Goal: Task Accomplishment & Management: Manage account settings

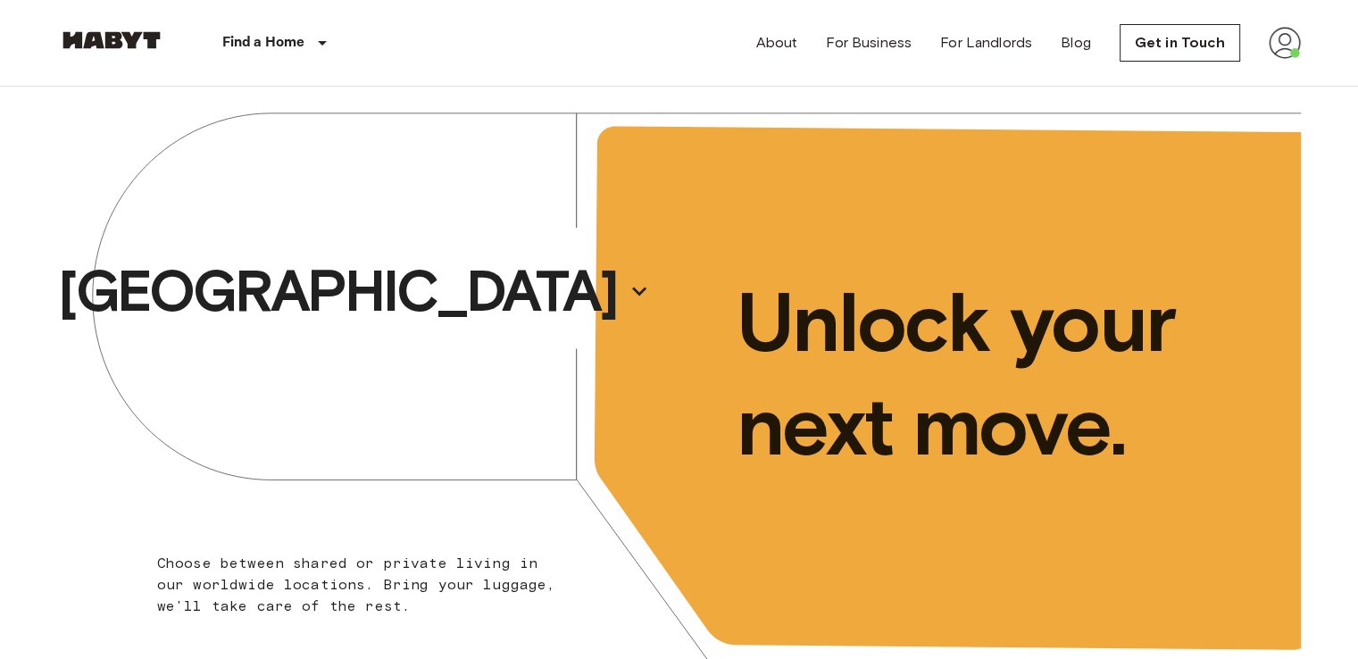
drag, startPoint x: 0, startPoint y: 0, endPoint x: 1282, endPoint y: 37, distance: 1283.0
click at [1282, 37] on img at bounding box center [1285, 43] width 32 height 32
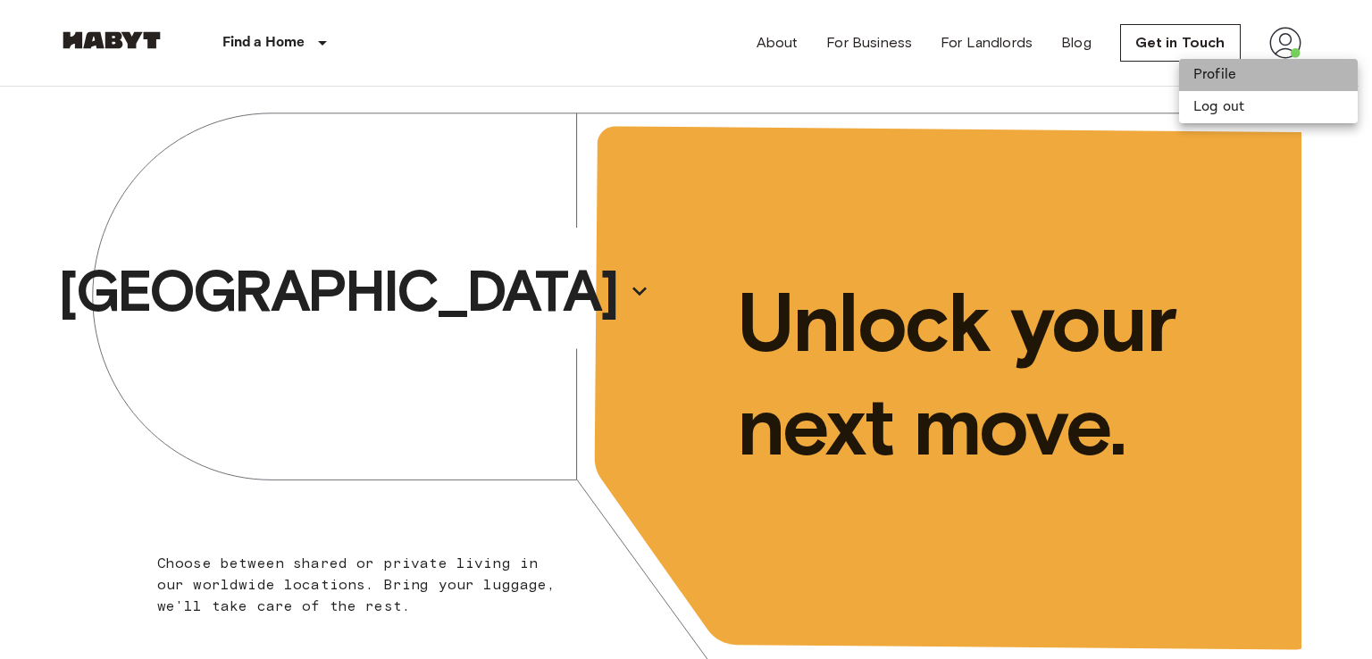
click at [1262, 70] on li "Profile" at bounding box center [1268, 75] width 179 height 32
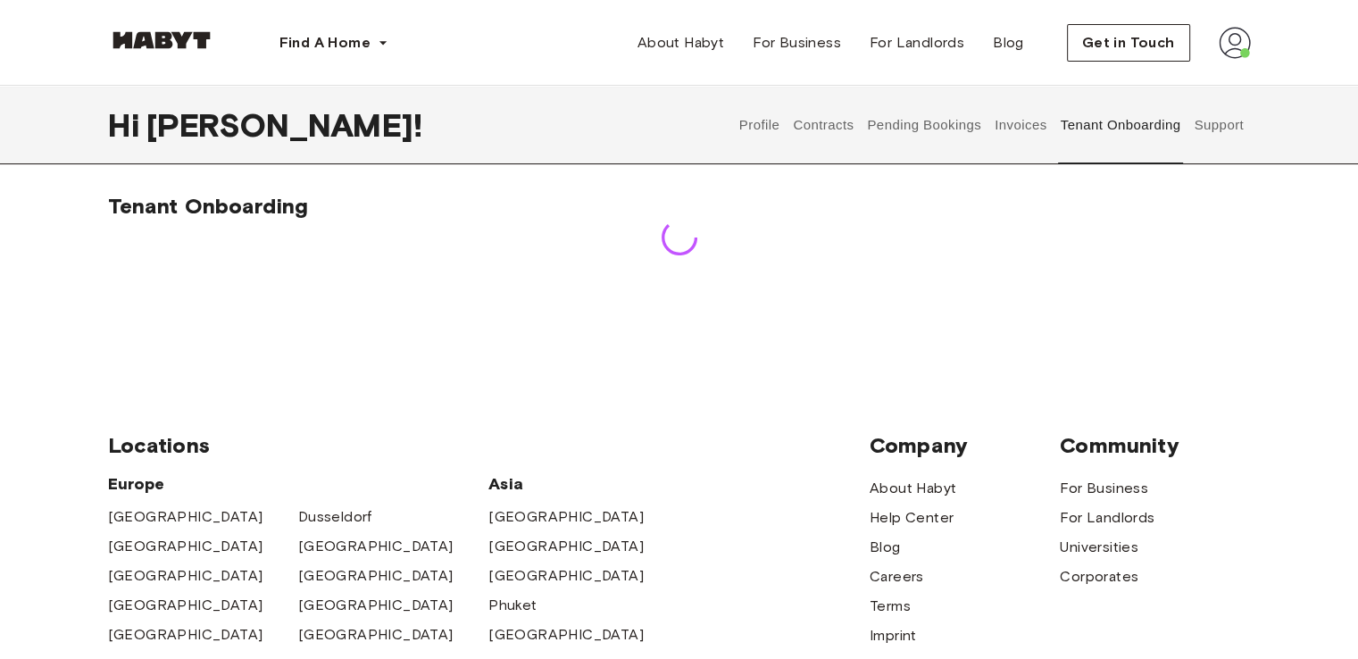
click at [1097, 125] on button "Tenant Onboarding" at bounding box center [1120, 125] width 125 height 79
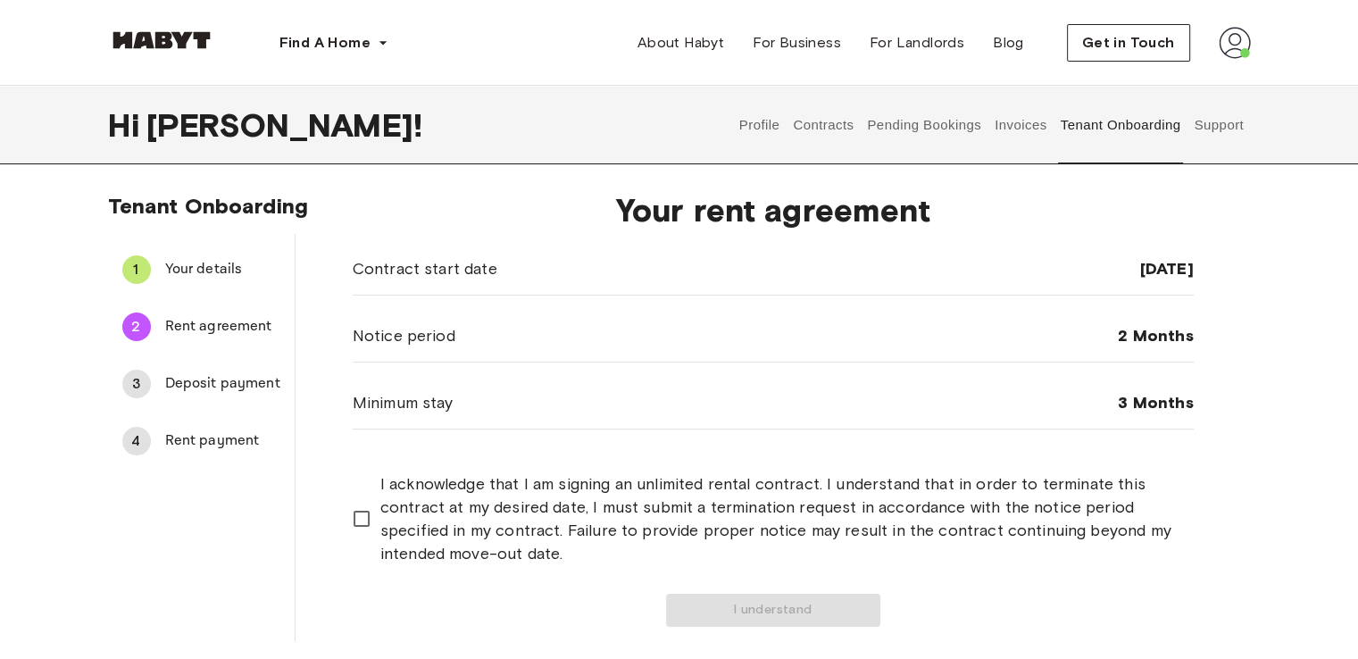
scroll to position [53, 0]
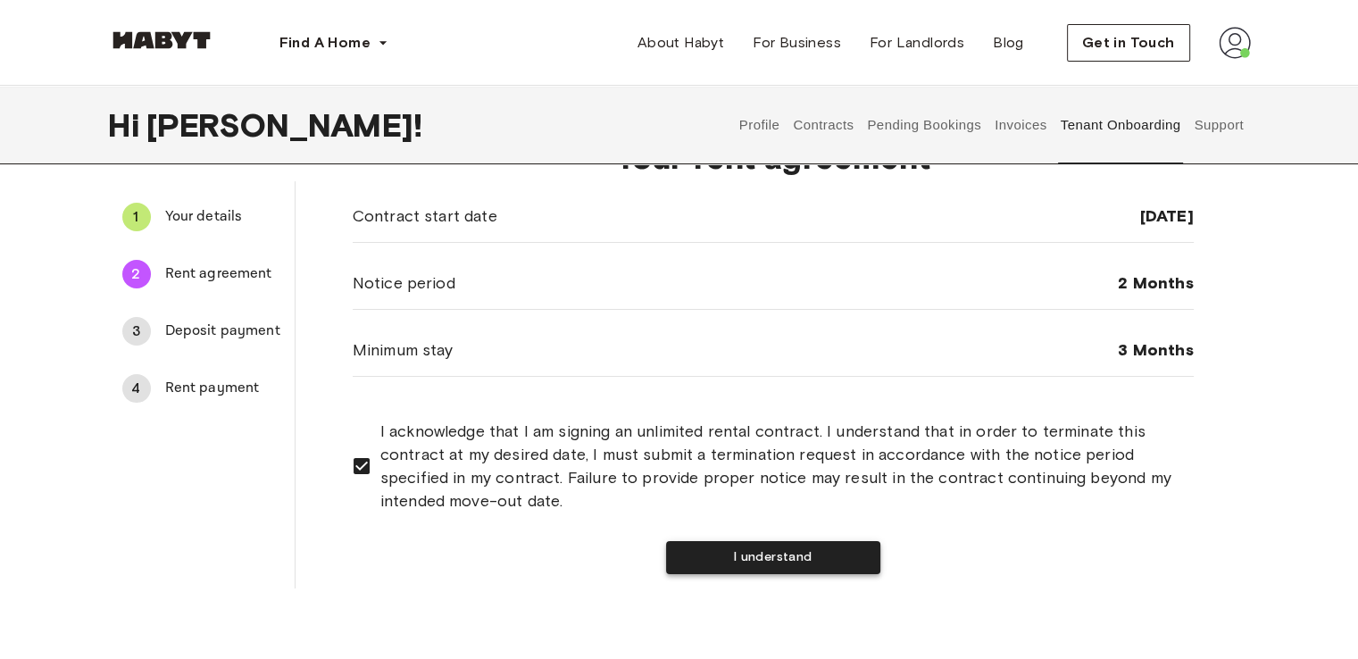
click at [678, 547] on button "I understand" at bounding box center [773, 557] width 214 height 33
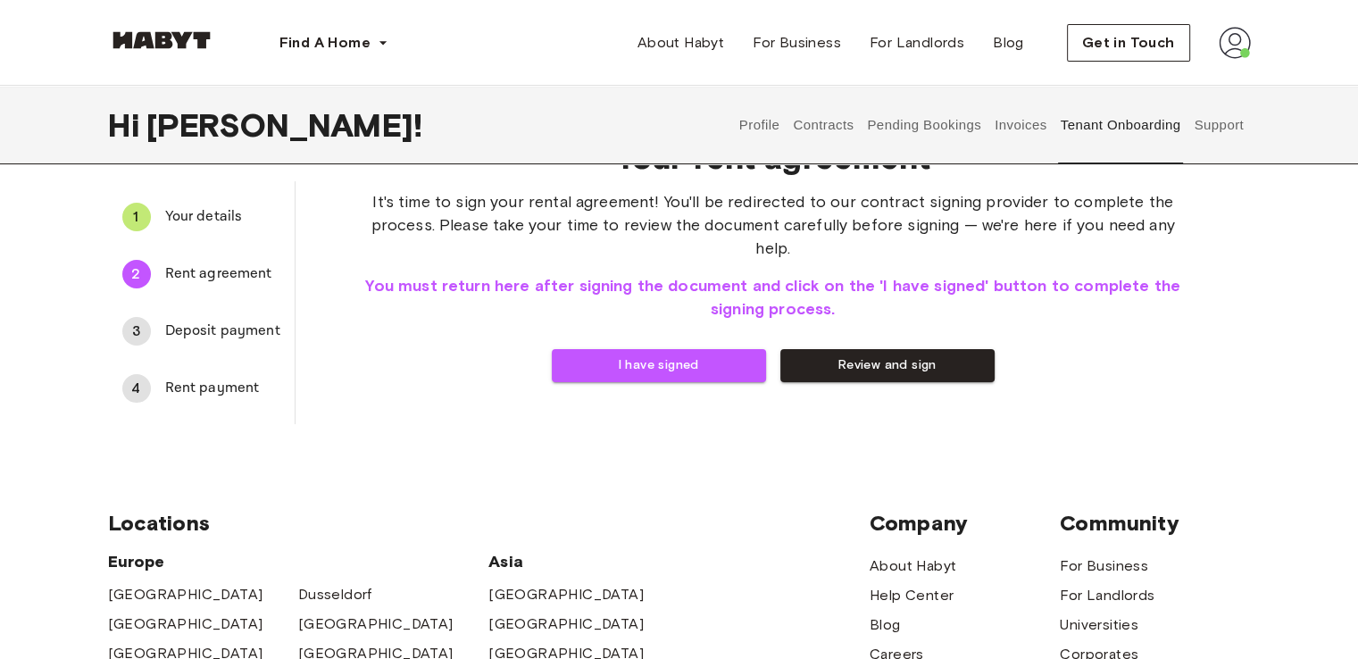
scroll to position [0, 0]
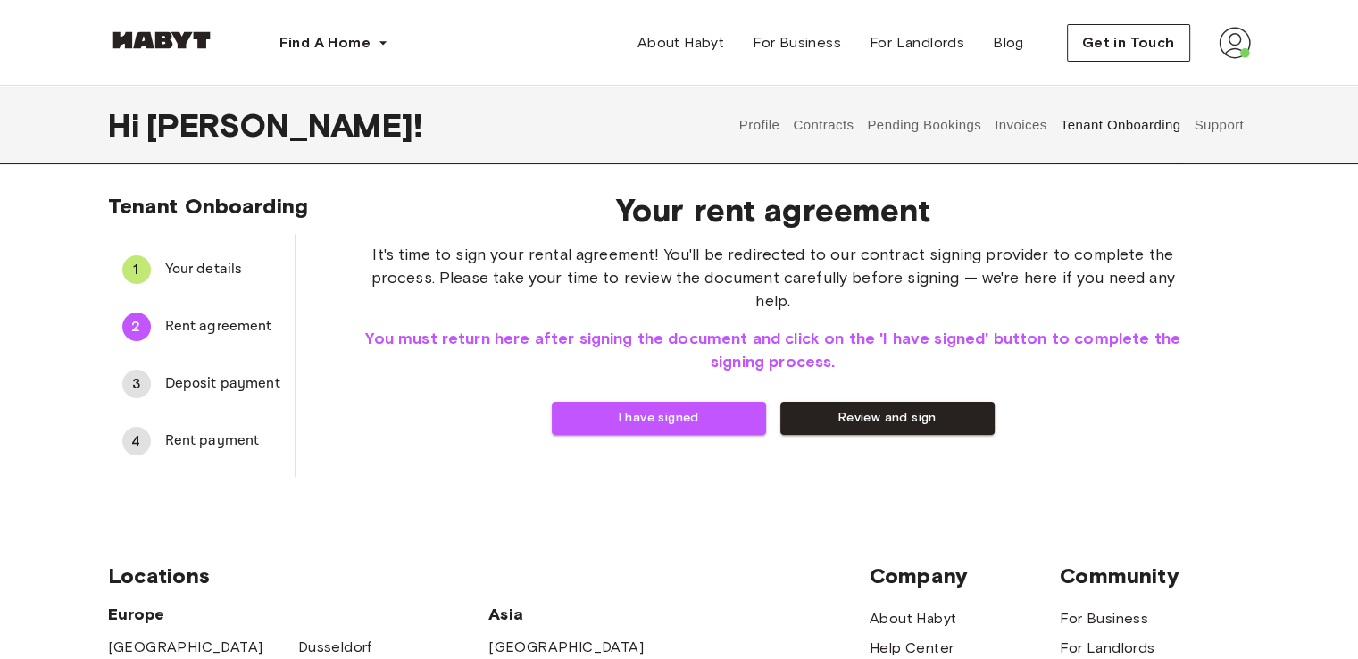
click at [893, 415] on div "Your rent agreement It's time to sign your rental agreement! You'll be redirect…" at bounding box center [774, 327] width 956 height 300
click at [896, 402] on button "Review and sign" at bounding box center [888, 418] width 214 height 33
click at [662, 403] on button "I have signed" at bounding box center [659, 418] width 214 height 33
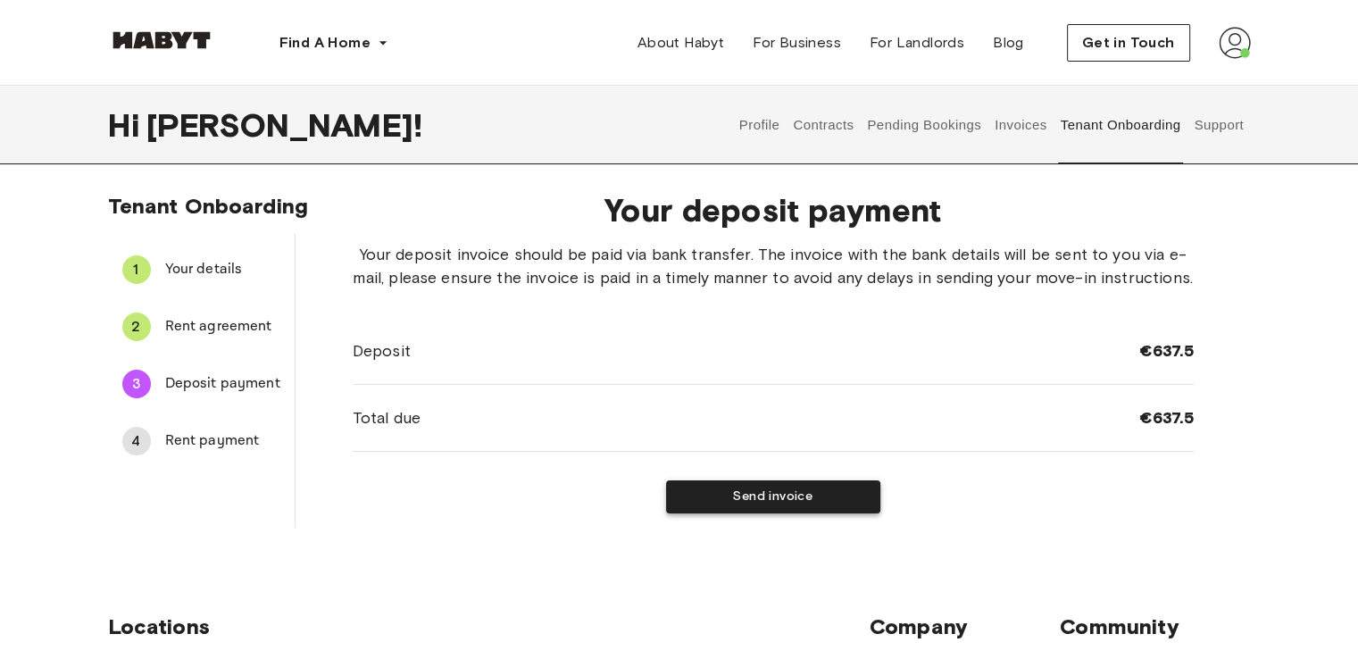
click at [729, 487] on button "Send invoice" at bounding box center [773, 496] width 214 height 33
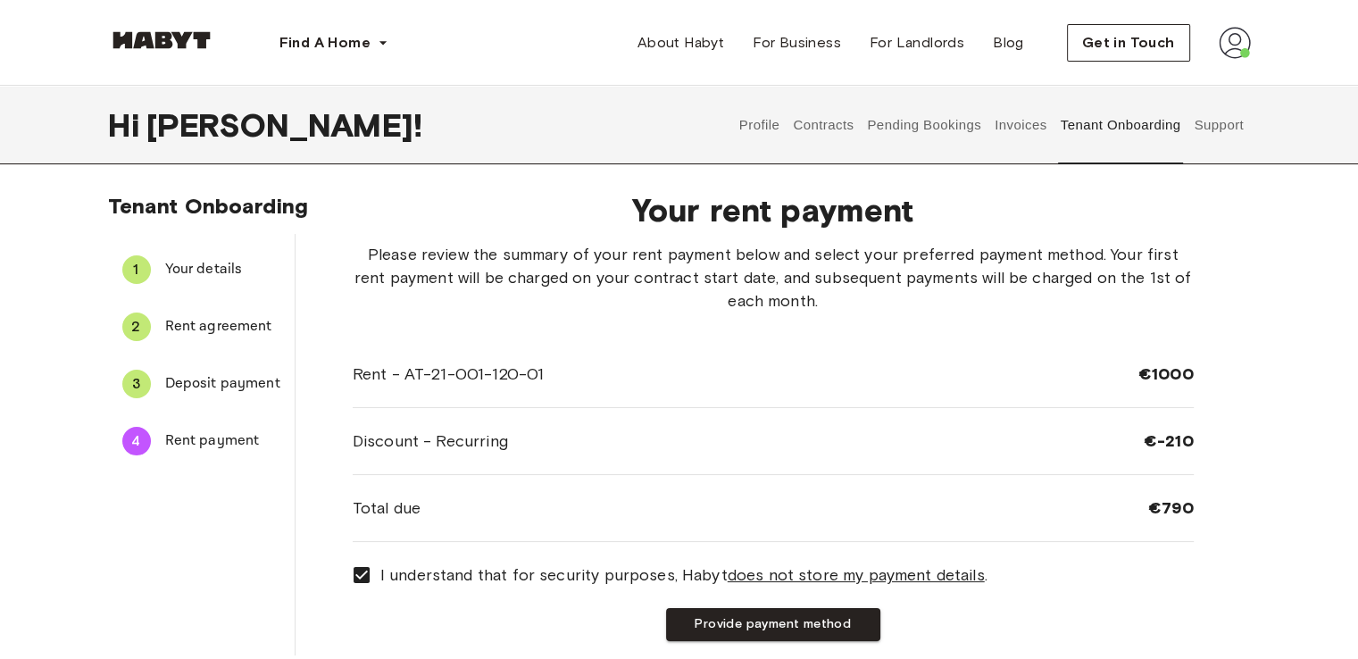
click at [145, 384] on div "3" at bounding box center [136, 384] width 29 height 29
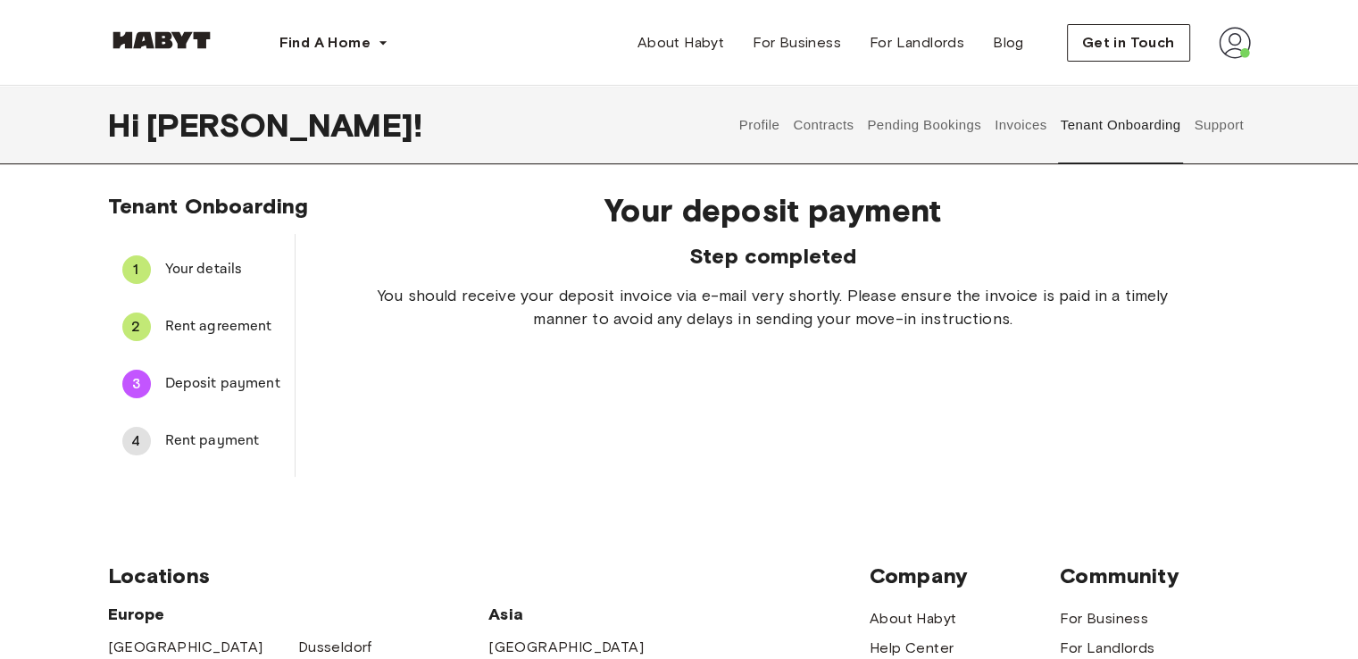
click at [1015, 122] on button "Invoices" at bounding box center [1021, 125] width 56 height 79
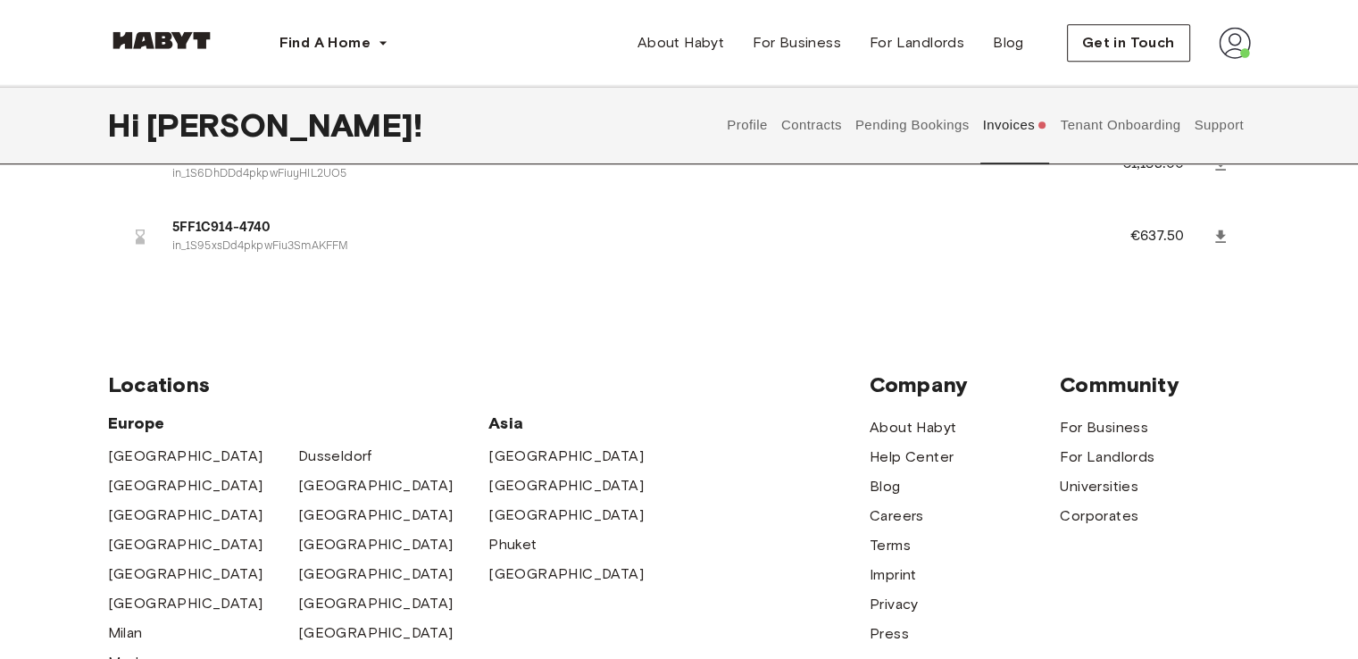
scroll to position [1411, 0]
click at [798, 112] on button "Contracts" at bounding box center [811, 125] width 65 height 79
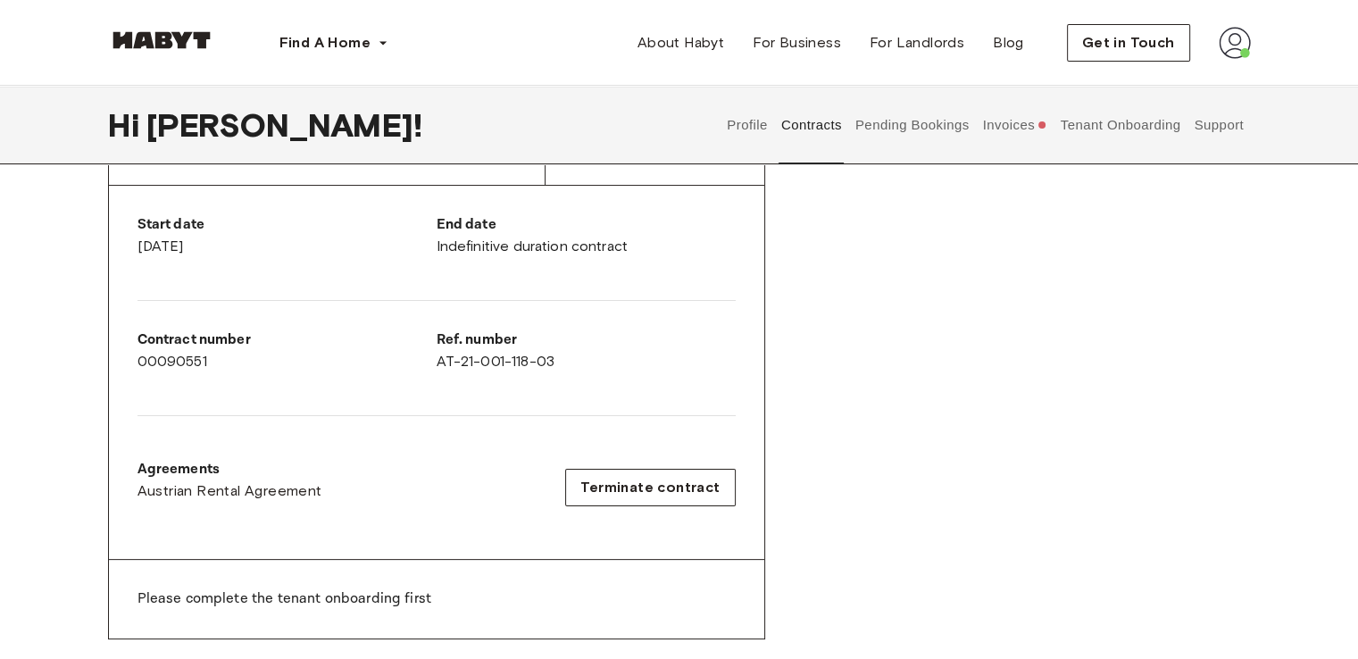
scroll to position [318, 0]
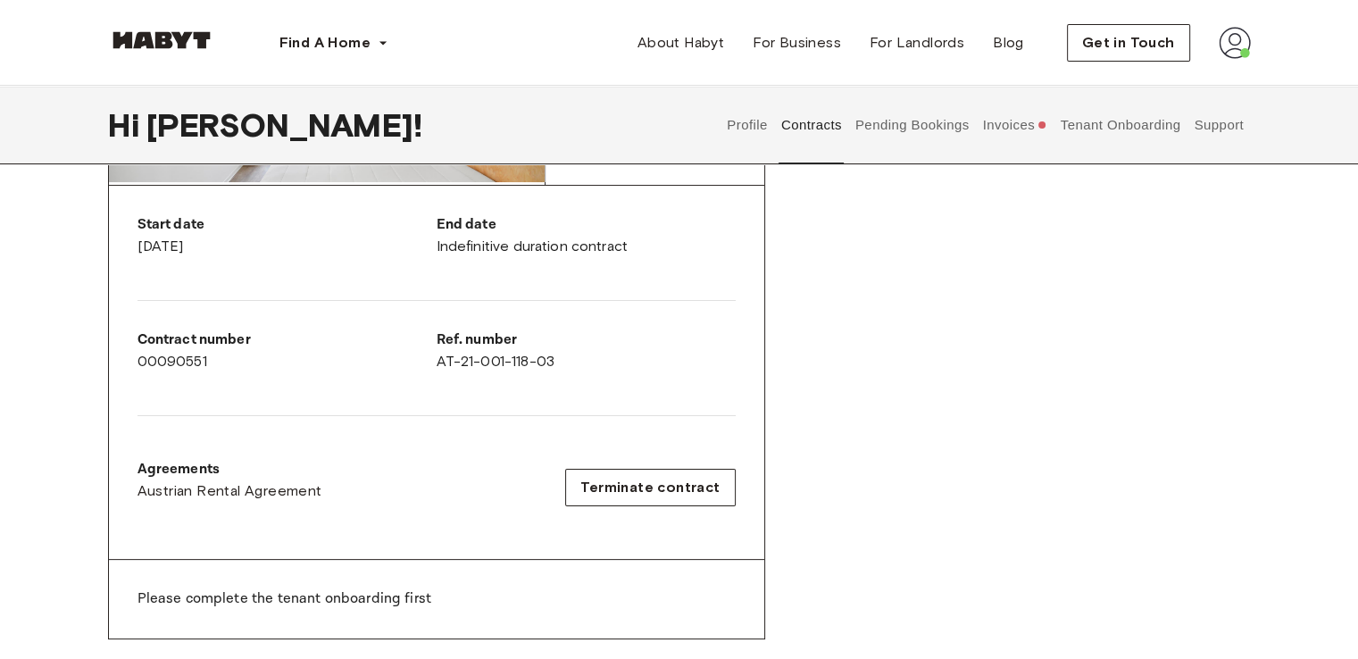
click at [998, 119] on button "Invoices" at bounding box center [1015, 125] width 69 height 79
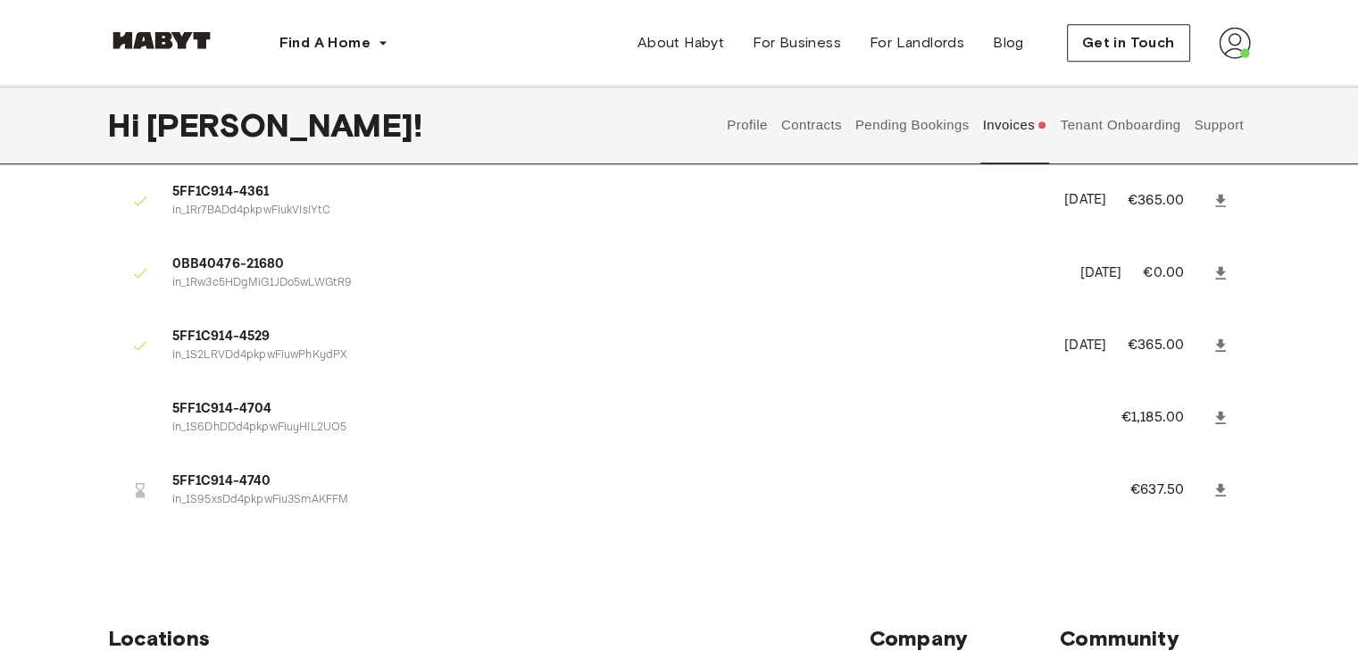
scroll to position [1175, 0]
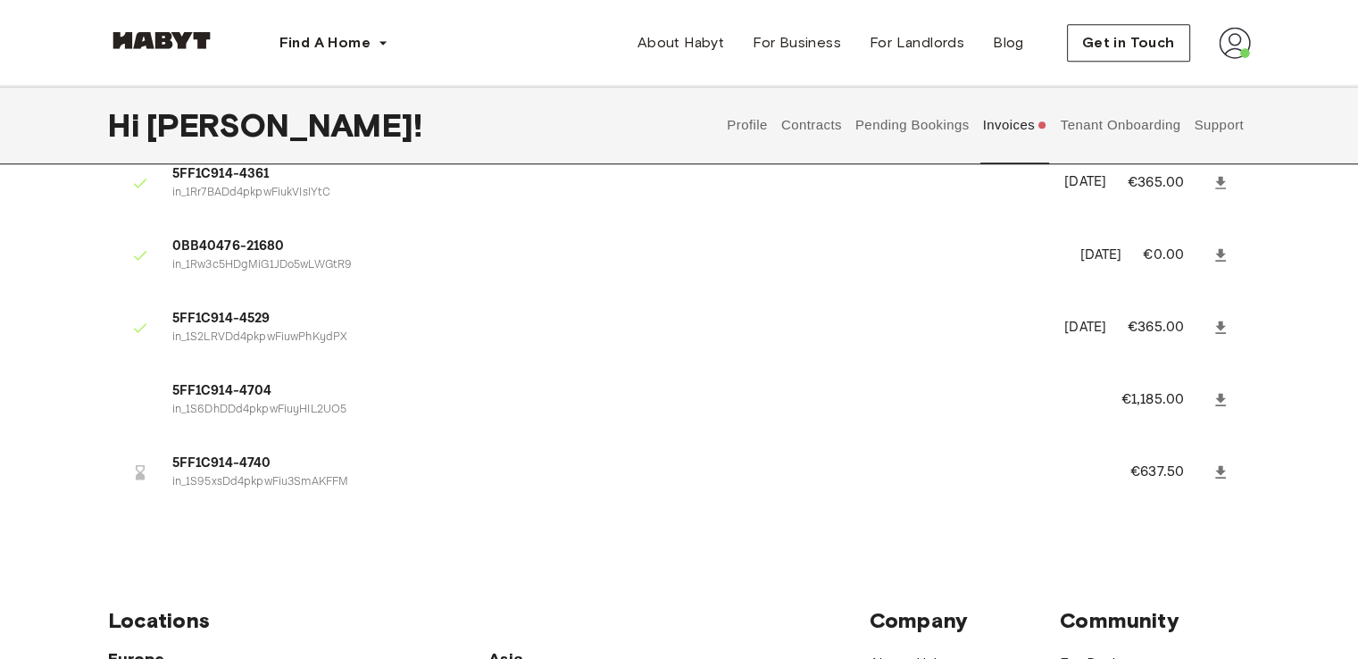
click at [1141, 132] on button "Tenant Onboarding" at bounding box center [1120, 125] width 125 height 79
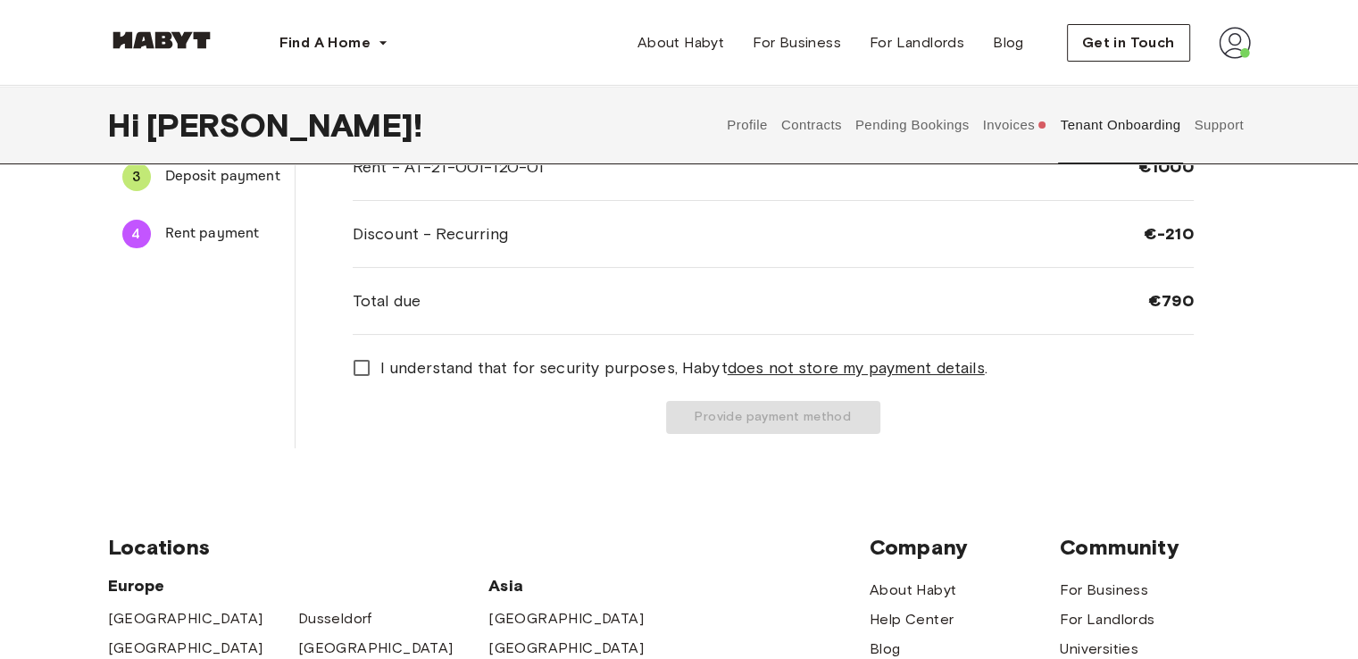
scroll to position [213, 0]
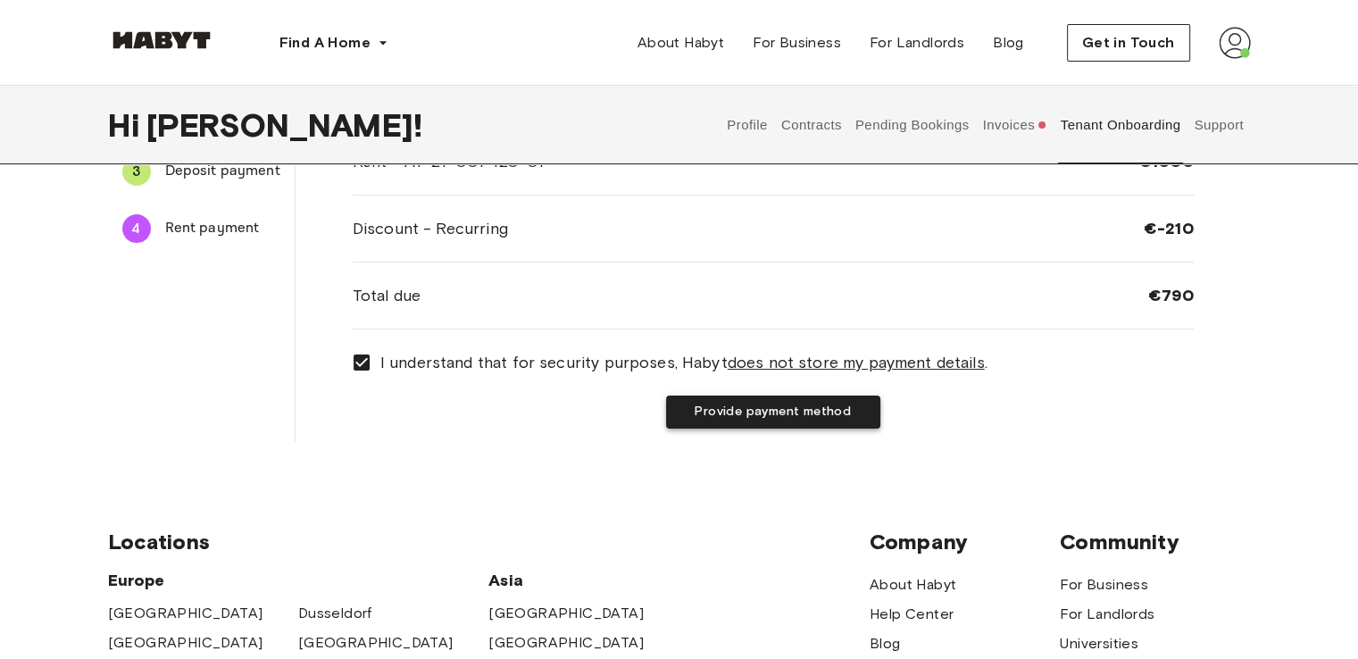
click at [680, 412] on button "Provide payment method" at bounding box center [773, 412] width 214 height 33
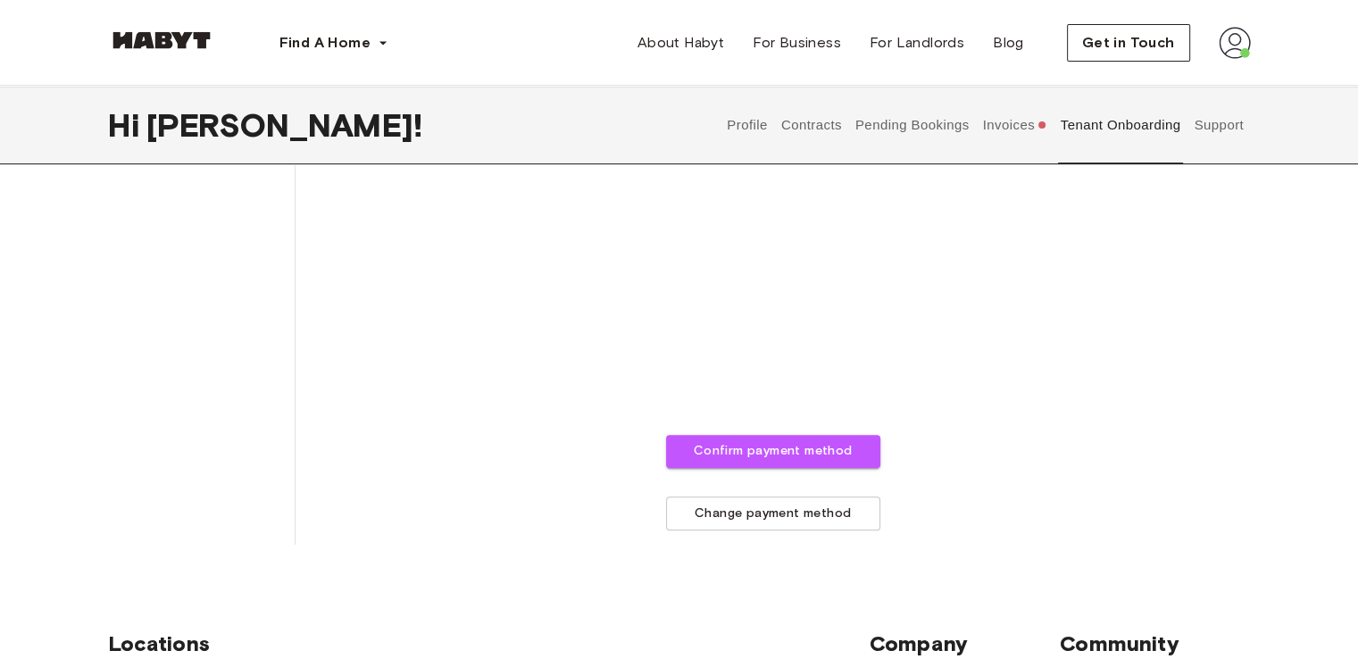
scroll to position [571, 0]
click at [685, 442] on button "Confirm payment method" at bounding box center [773, 452] width 214 height 33
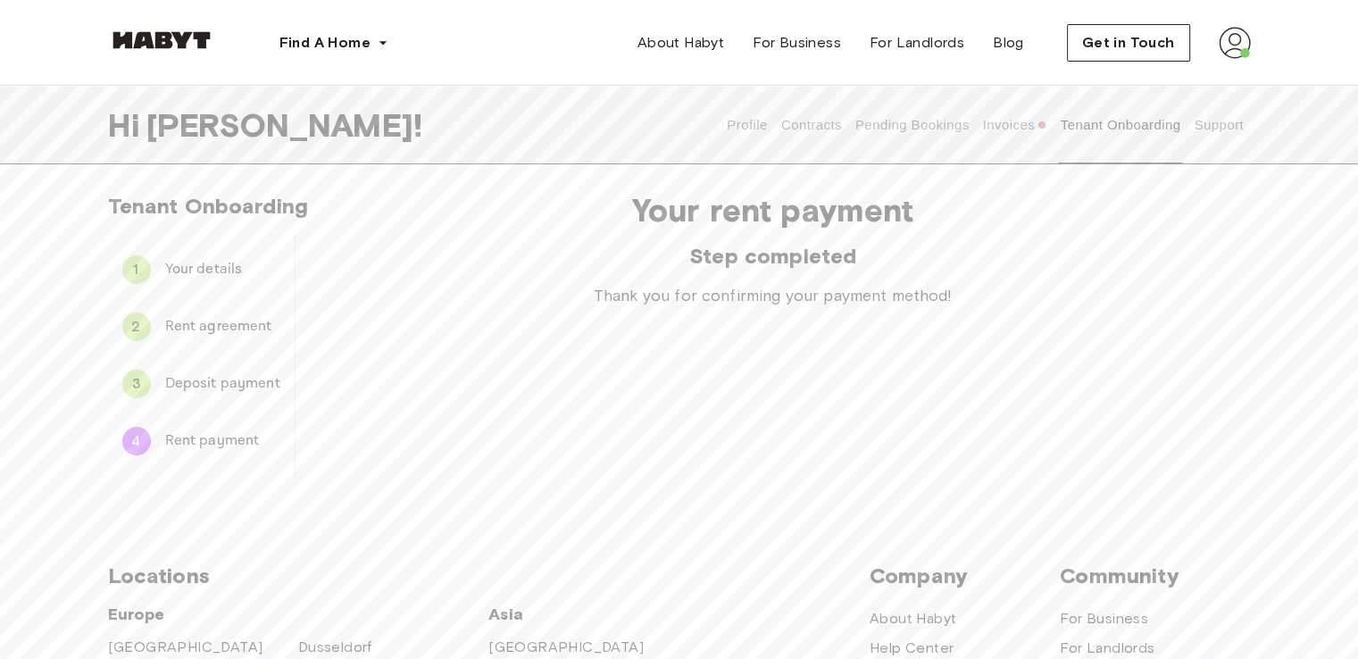
scroll to position [0, 0]
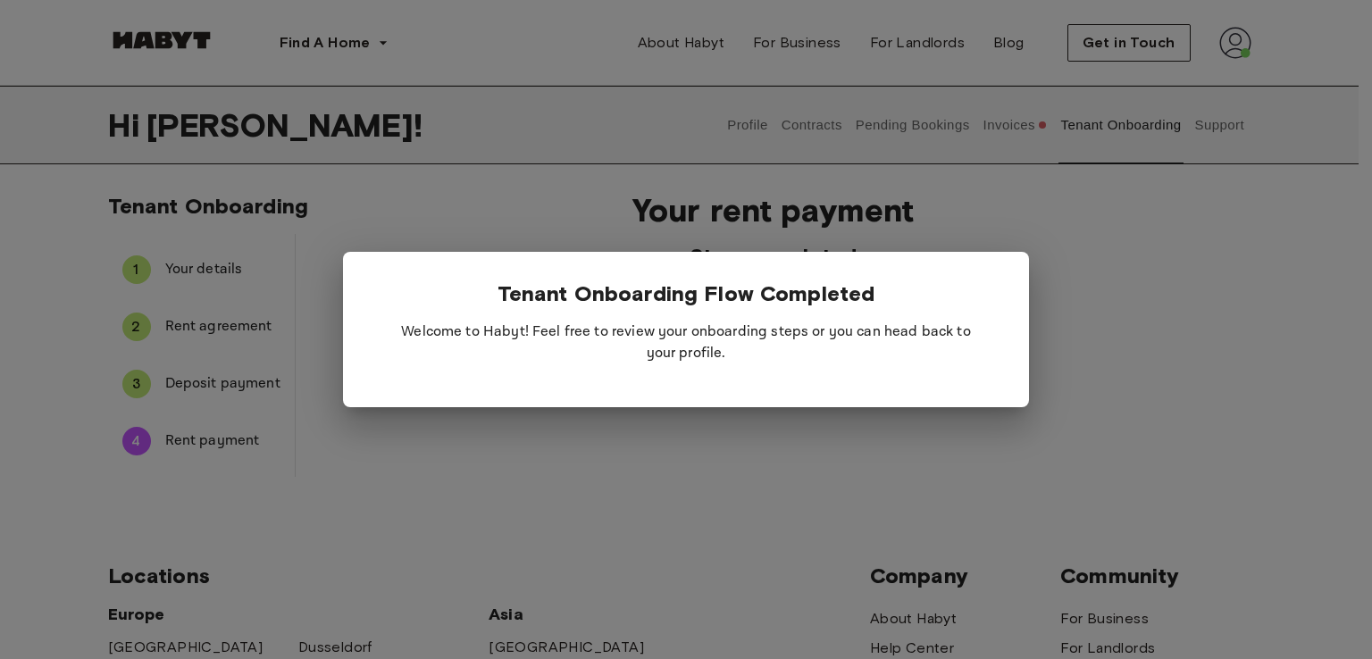
click at [700, 510] on div at bounding box center [686, 329] width 1372 height 659
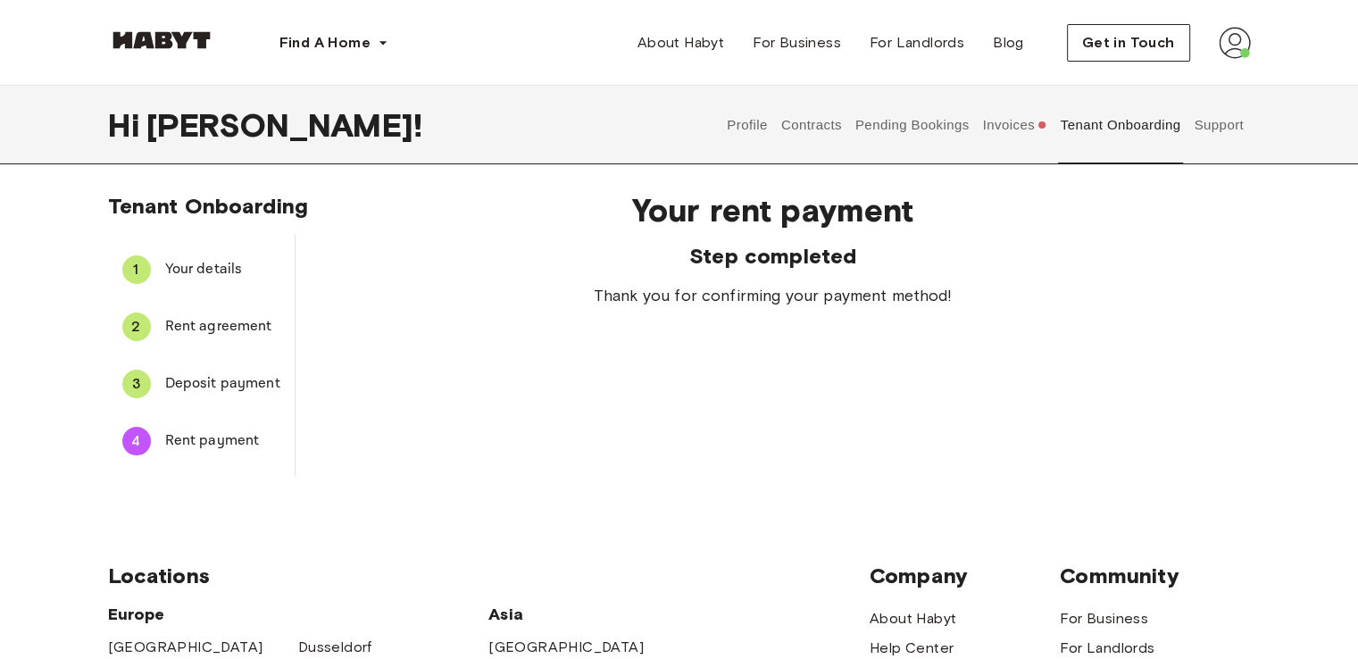
click at [997, 136] on button "Invoices" at bounding box center [1015, 125] width 69 height 79
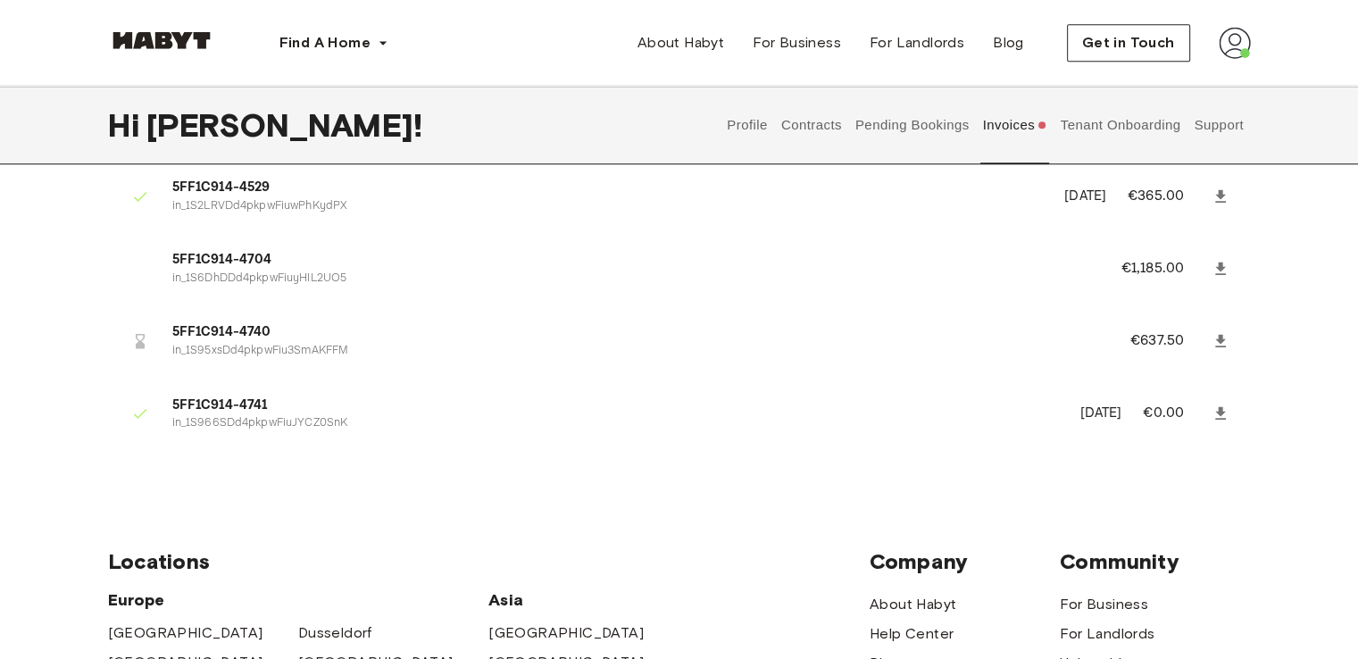
scroll to position [1307, 0]
click at [1020, 119] on button "Invoices" at bounding box center [1015, 125] width 69 height 79
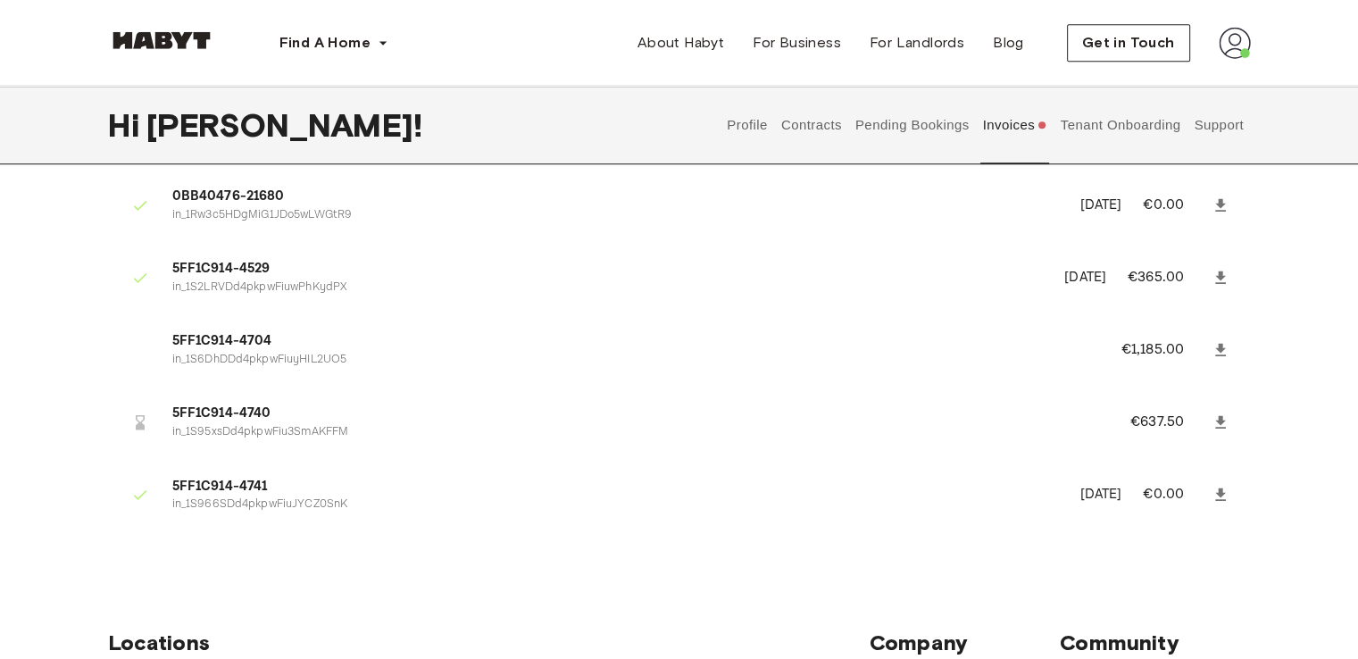
click at [1075, 117] on button "Tenant Onboarding" at bounding box center [1120, 125] width 125 height 79
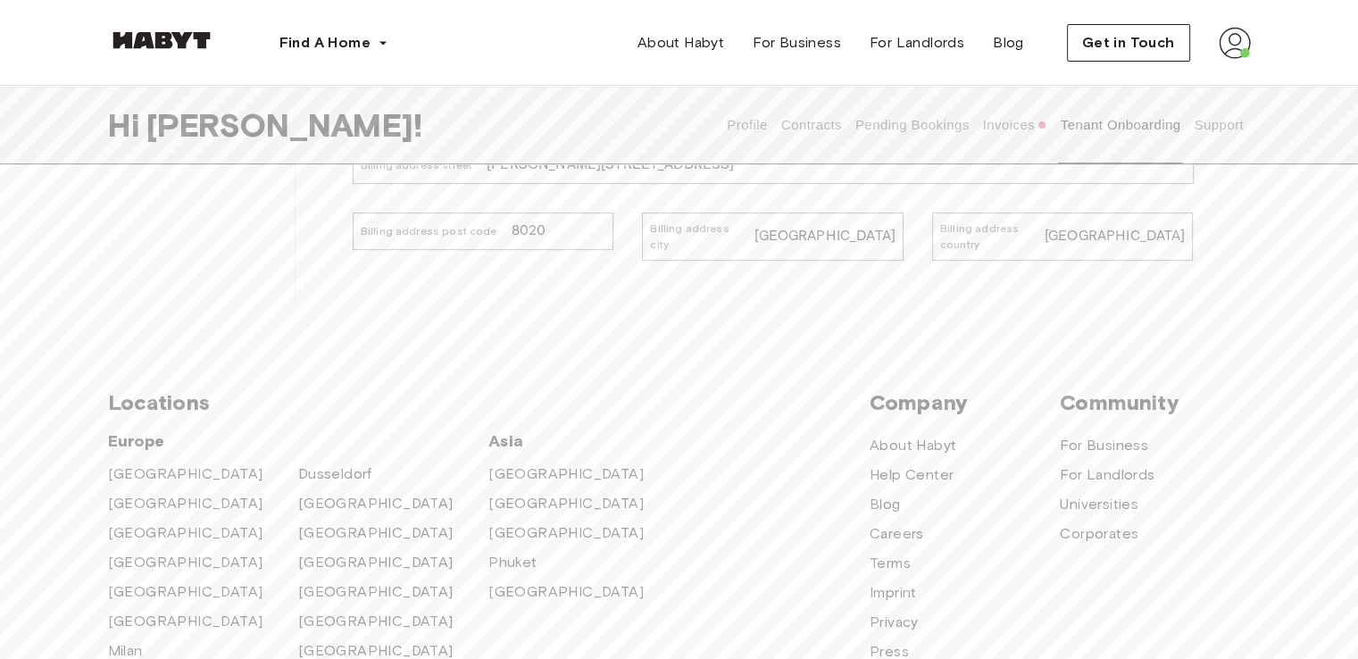
scroll to position [583, 0]
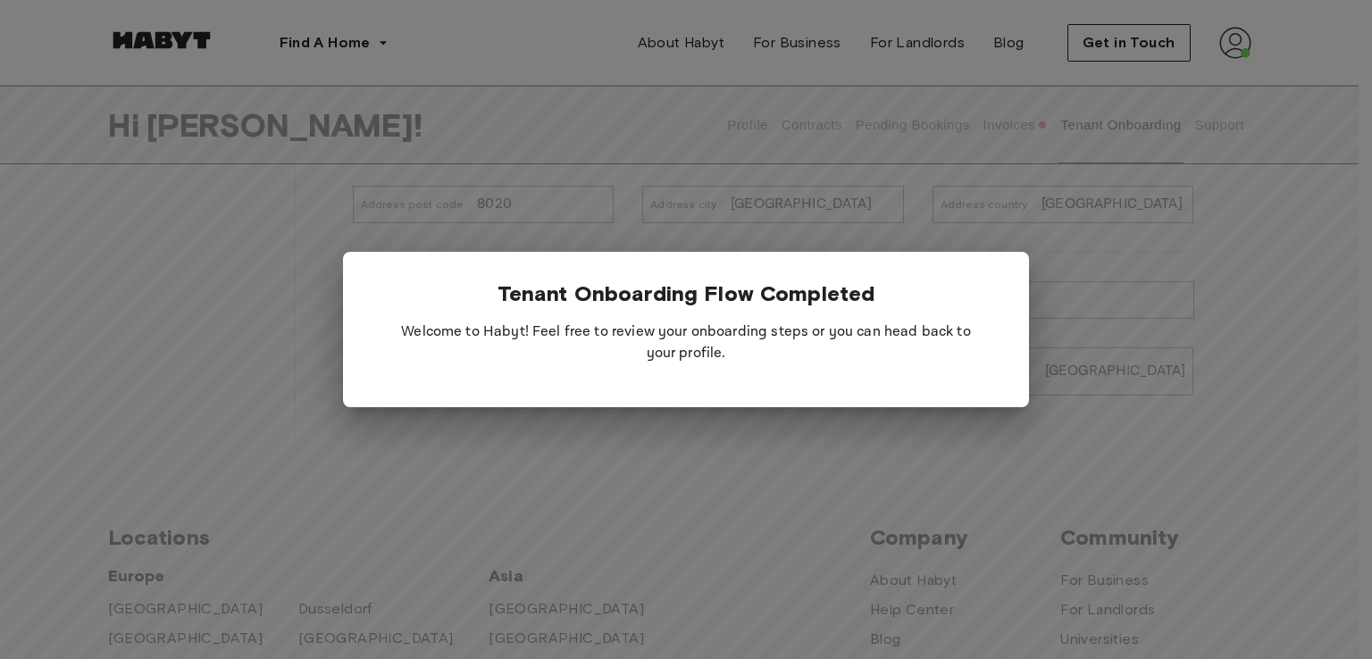
click at [996, 118] on div at bounding box center [686, 329] width 1372 height 659
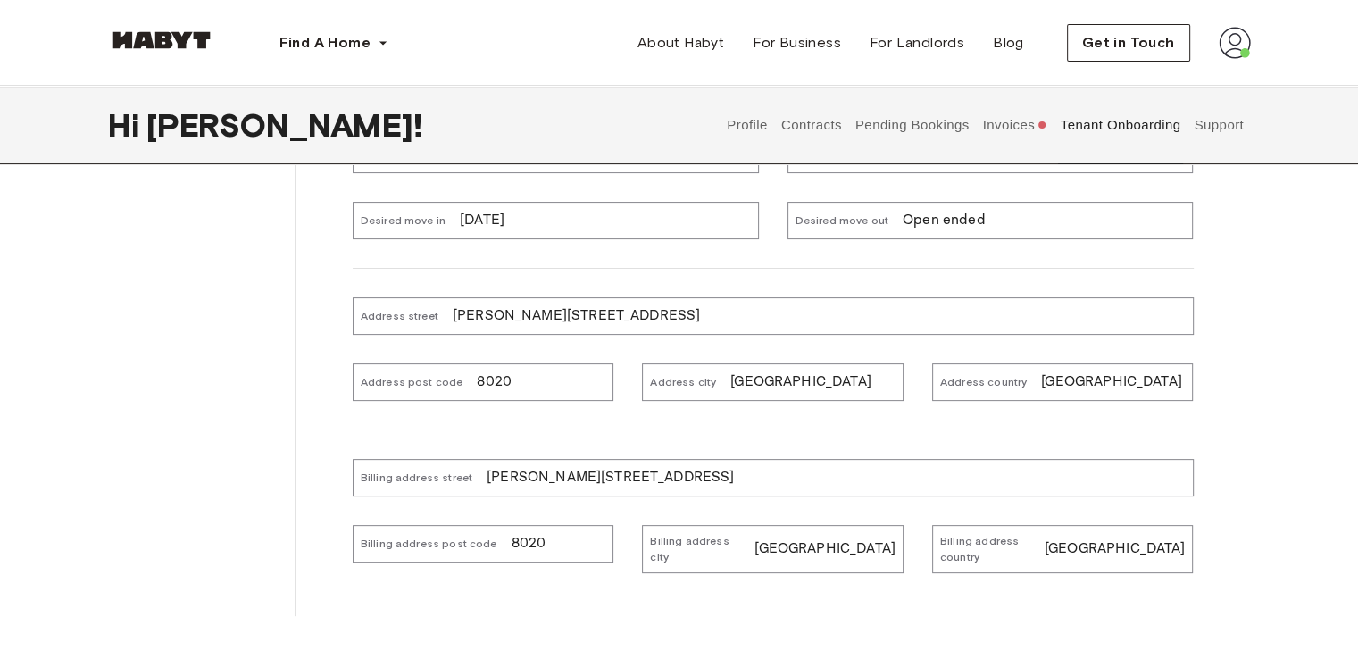
scroll to position [606, 0]
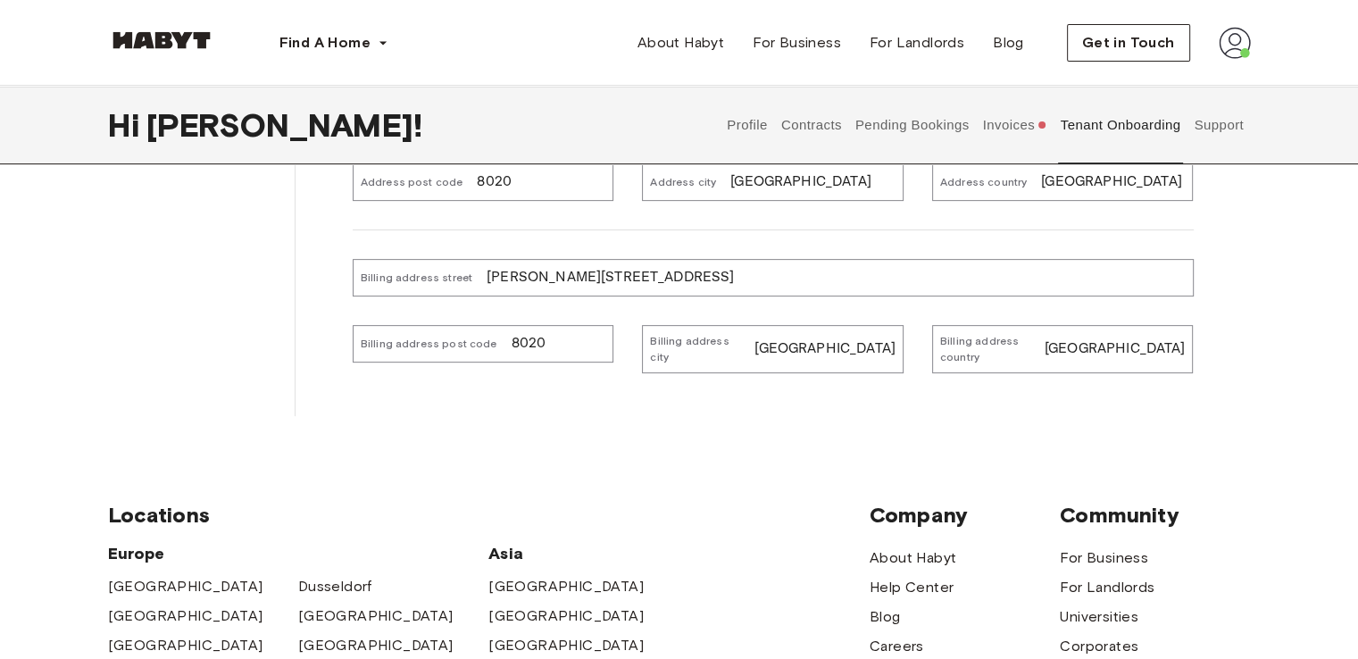
click at [1013, 137] on button "Invoices" at bounding box center [1015, 125] width 69 height 79
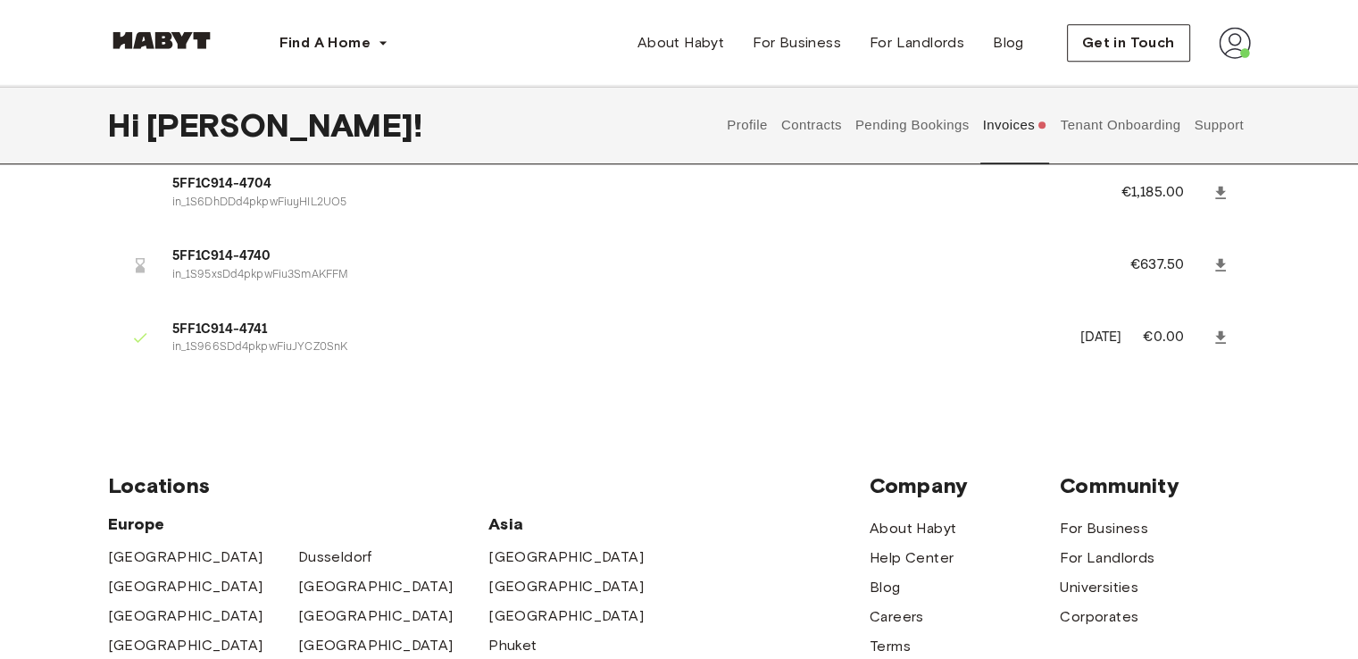
scroll to position [1384, 0]
click at [1132, 129] on button "Tenant Onboarding" at bounding box center [1120, 125] width 125 height 79
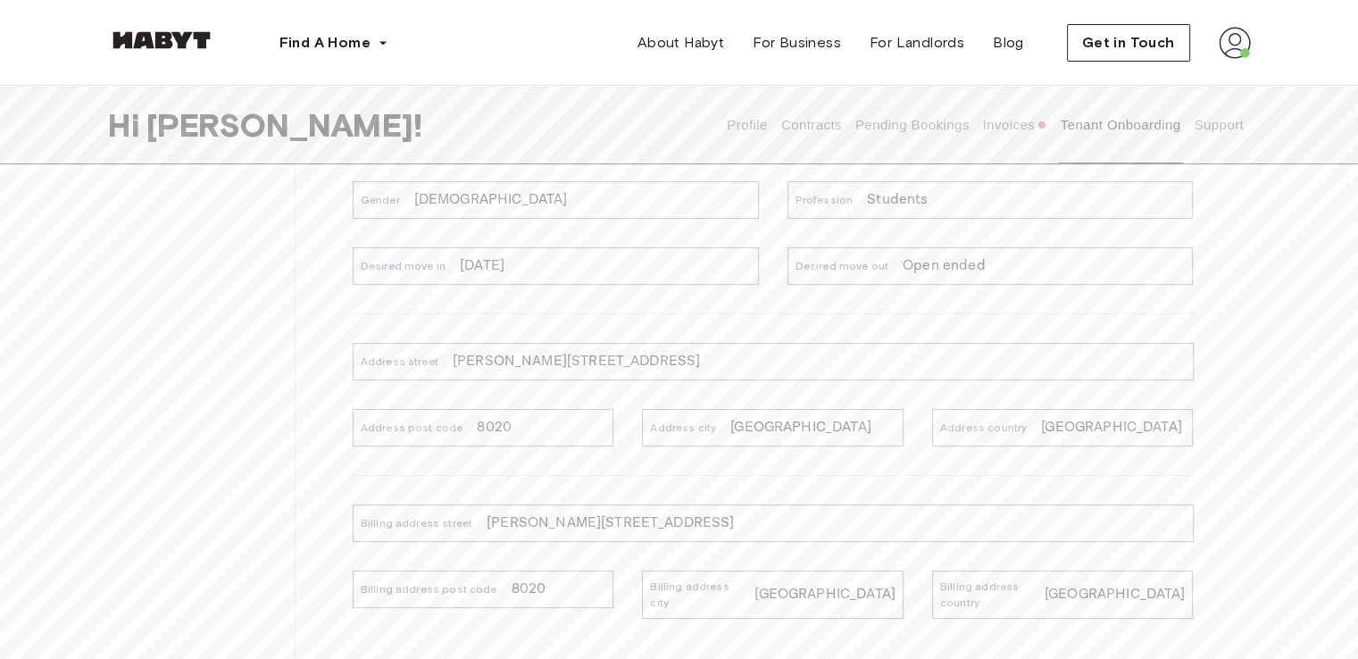
scroll to position [361, 0]
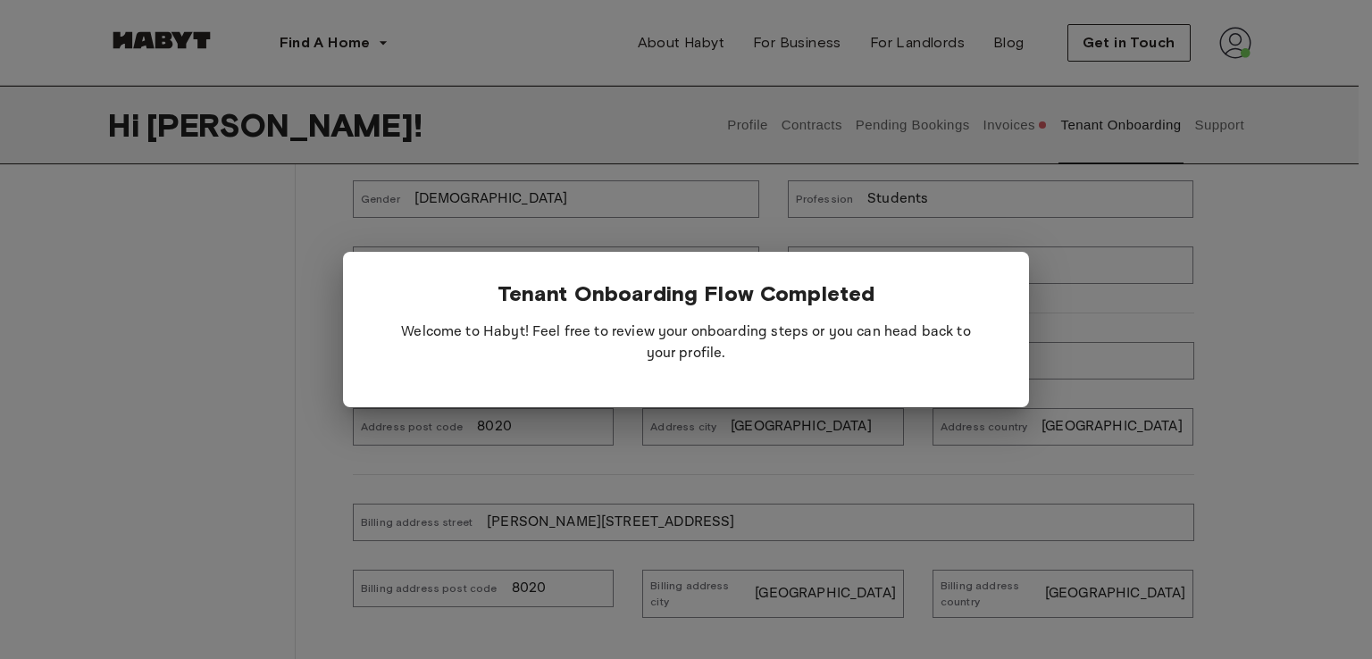
click at [1218, 207] on div at bounding box center [686, 329] width 1372 height 659
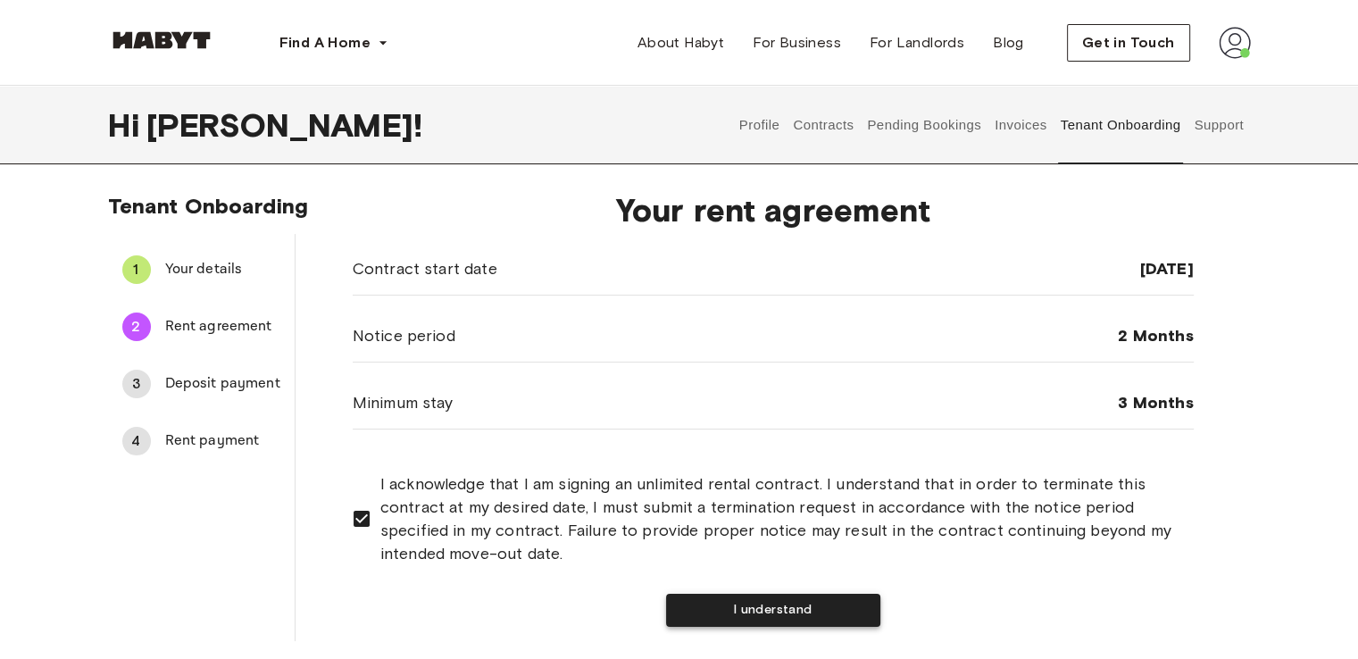
click at [799, 614] on button "I understand" at bounding box center [773, 610] width 214 height 33
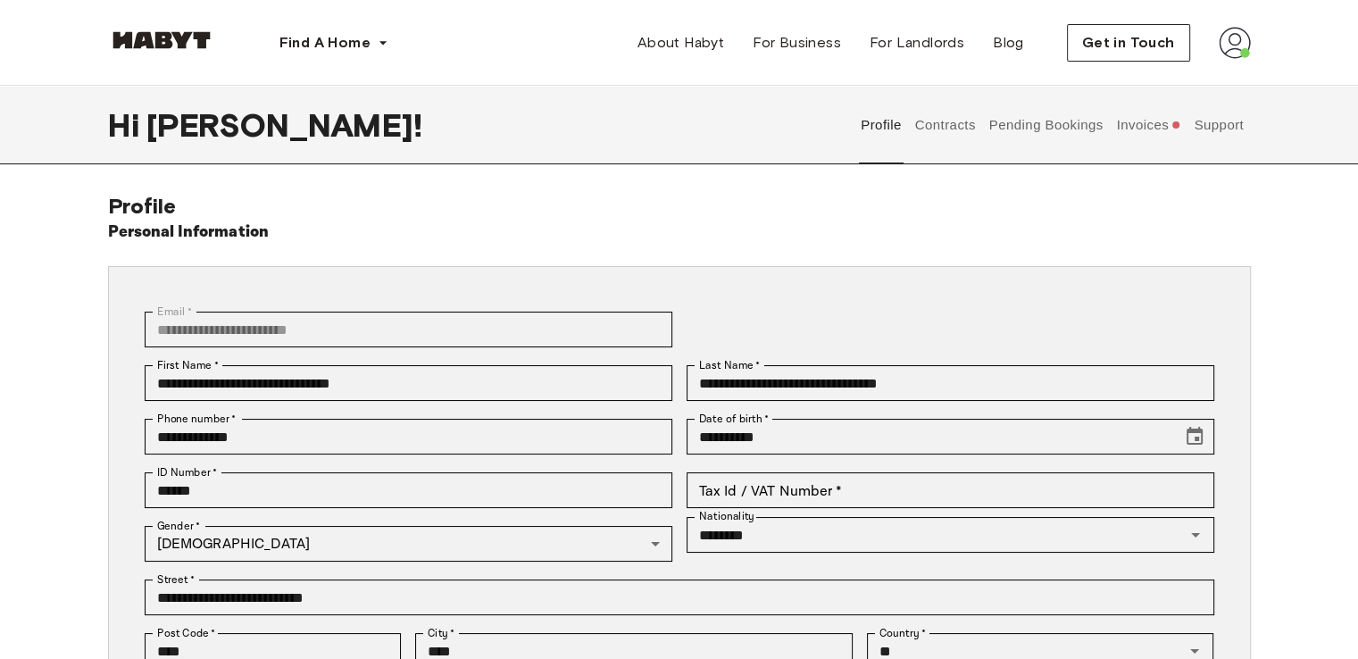
click at [962, 127] on button "Contracts" at bounding box center [945, 125] width 65 height 79
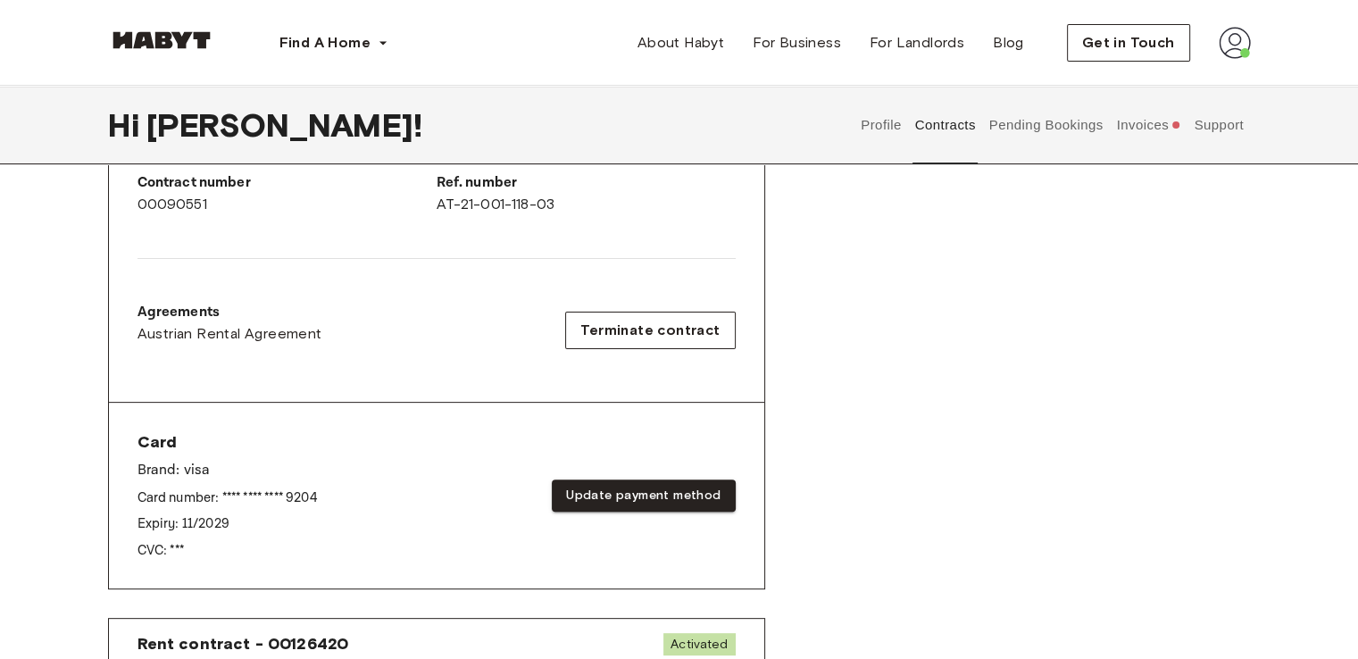
scroll to position [475, 0]
click at [685, 312] on button "Terminate contract" at bounding box center [650, 331] width 170 height 38
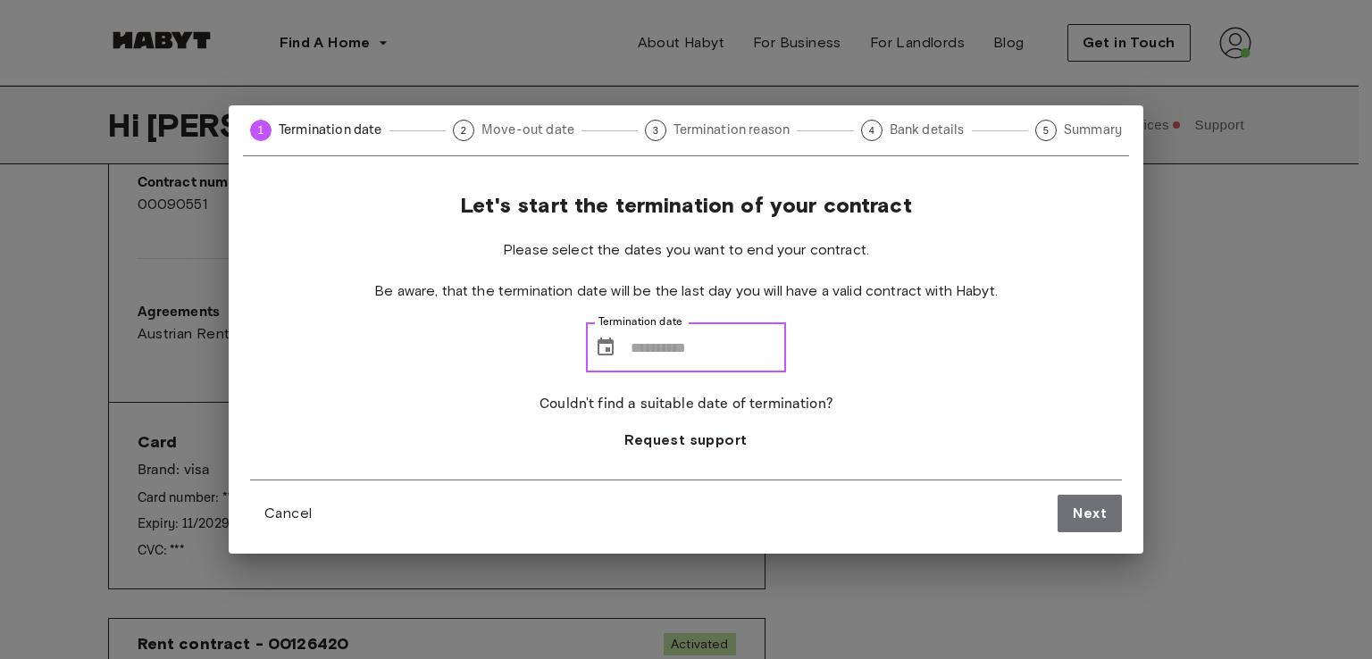
click at [678, 349] on input "Termination date" at bounding box center [708, 347] width 155 height 50
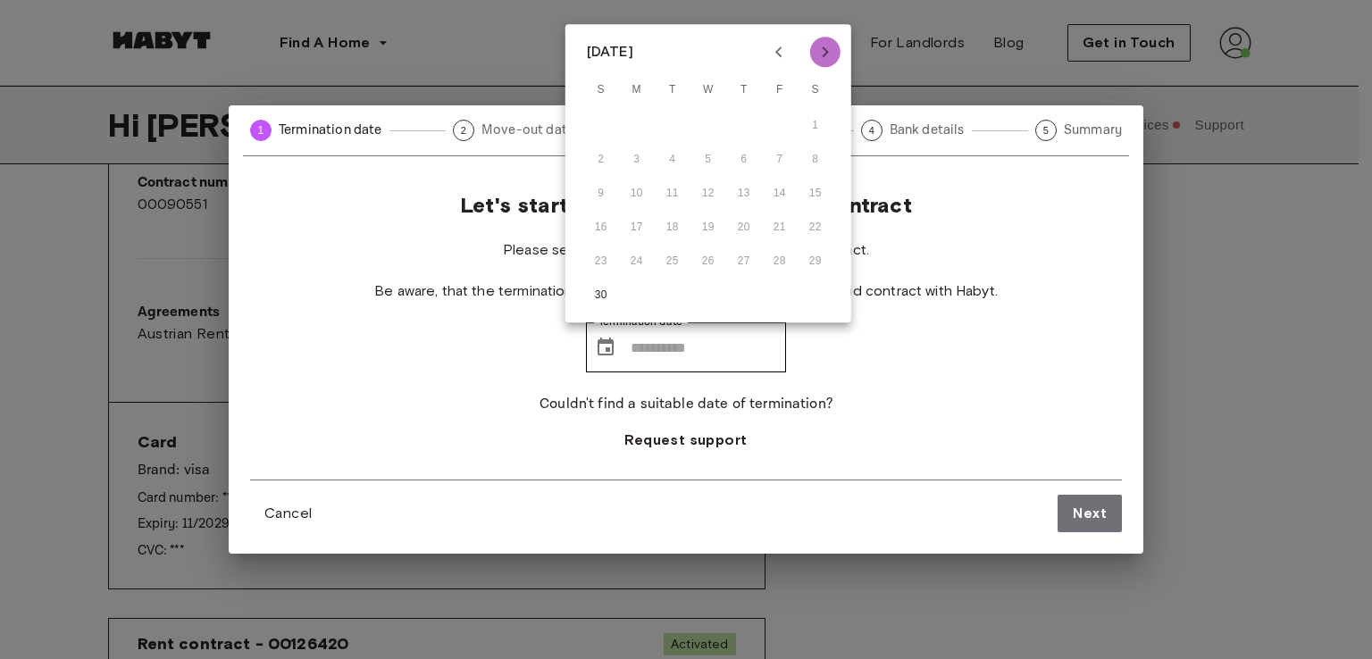
click at [817, 51] on icon "Next month" at bounding box center [825, 51] width 21 height 21
click at [704, 261] on button "31" at bounding box center [708, 262] width 32 height 32
type input "**********"
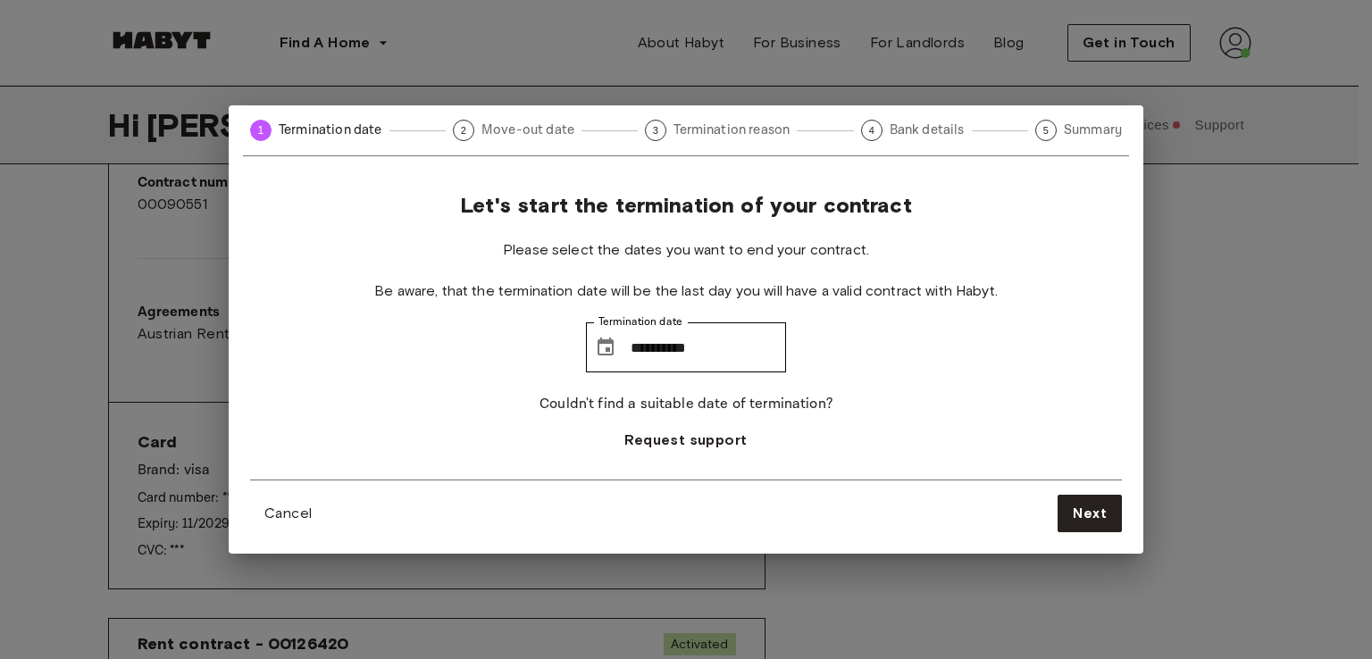
click at [1216, 258] on div "**********" at bounding box center [686, 329] width 1372 height 659
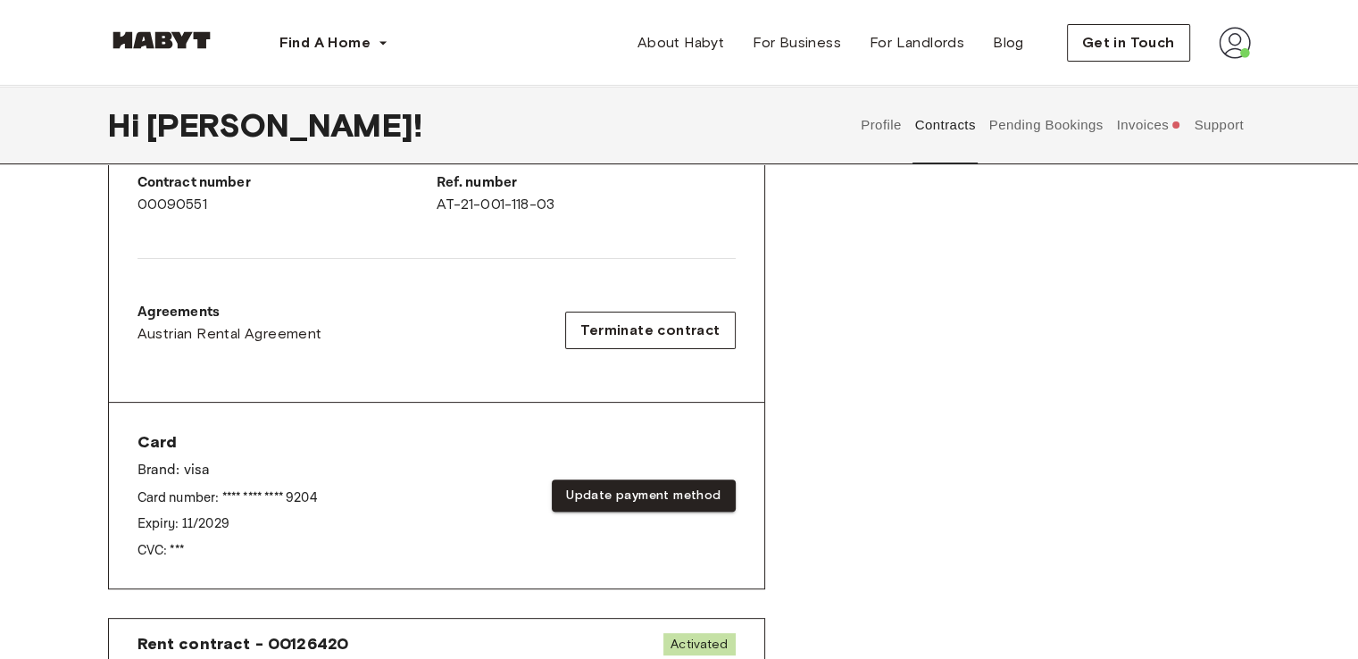
click at [1156, 135] on button "Invoices" at bounding box center [1149, 125] width 69 height 79
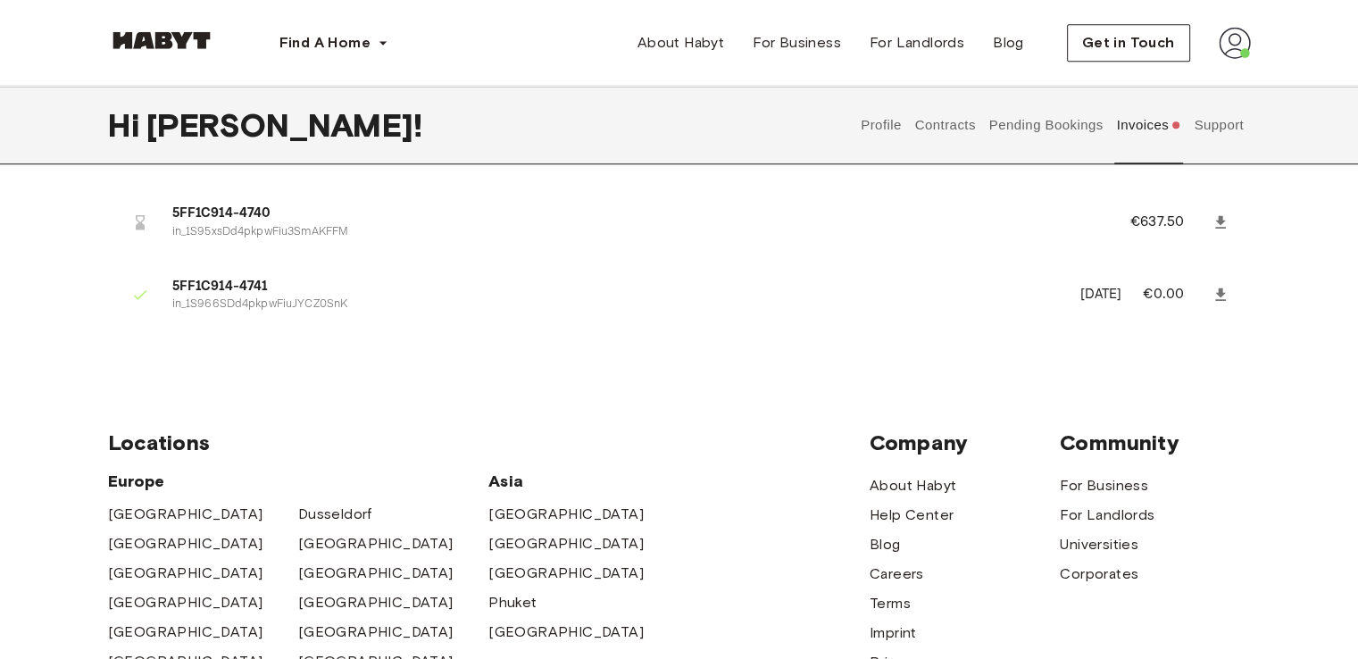
scroll to position [1209, 0]
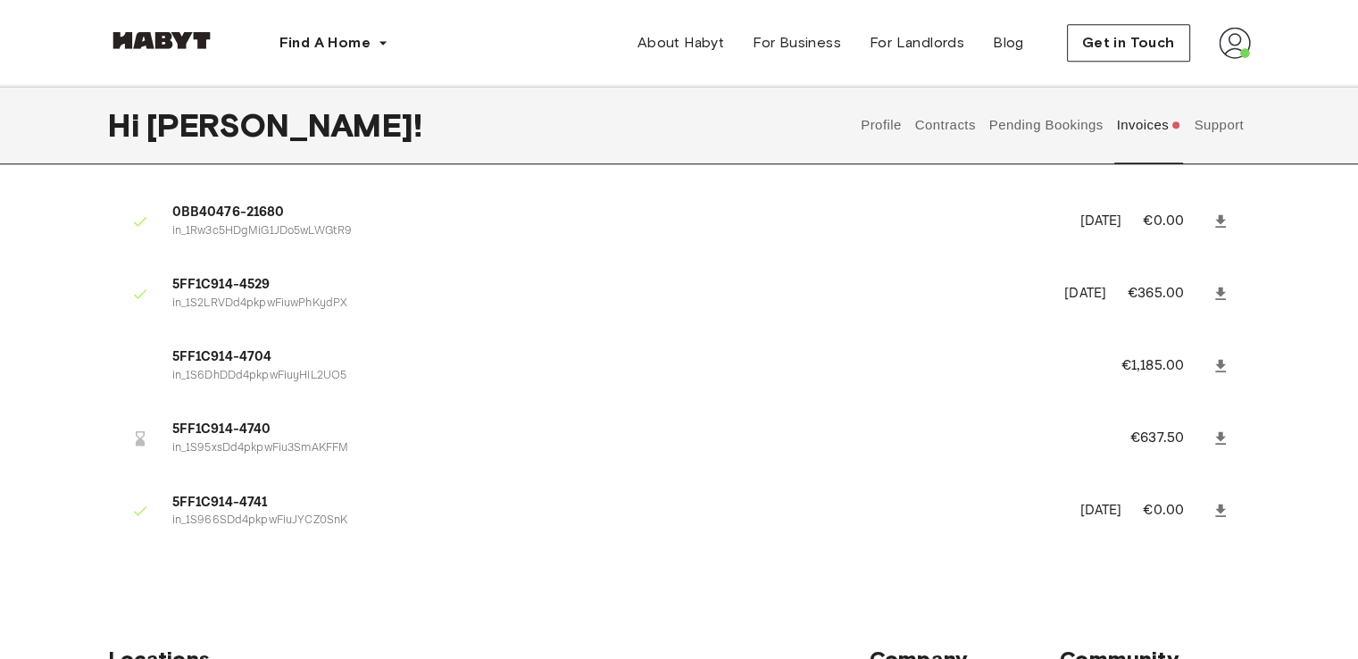
click at [999, 124] on button "Pending Bookings" at bounding box center [1046, 125] width 119 height 79
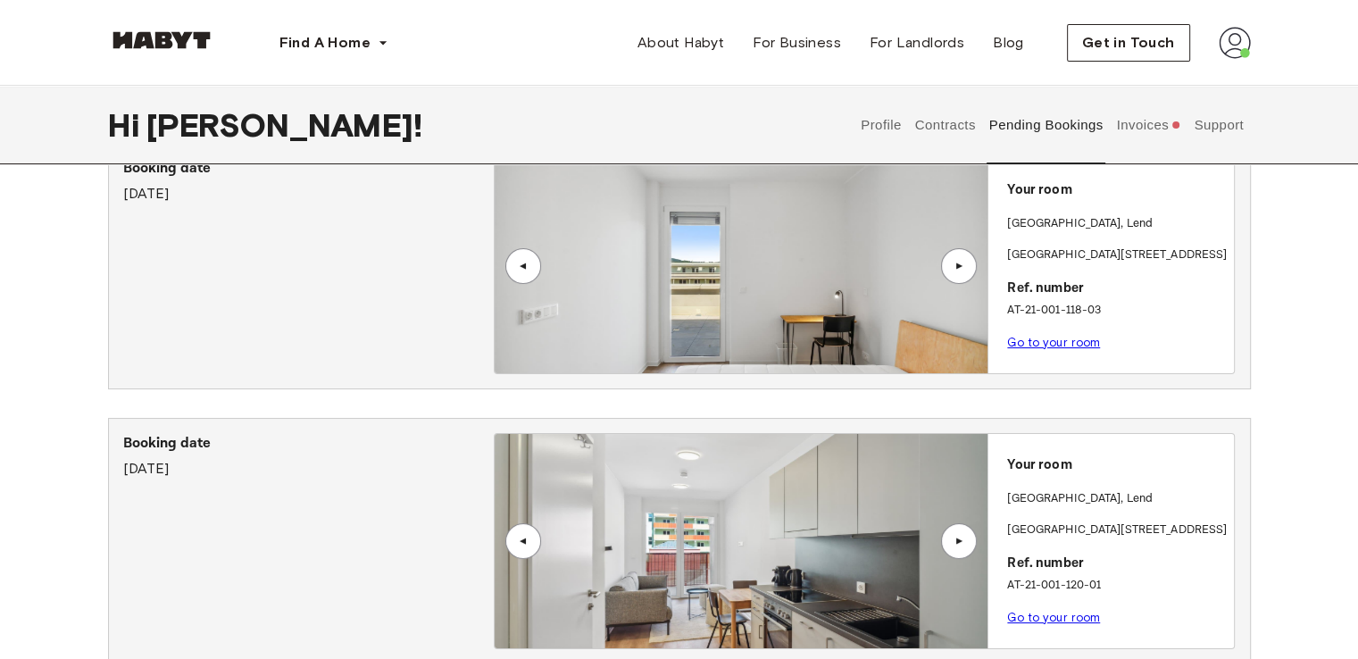
scroll to position [89, 0]
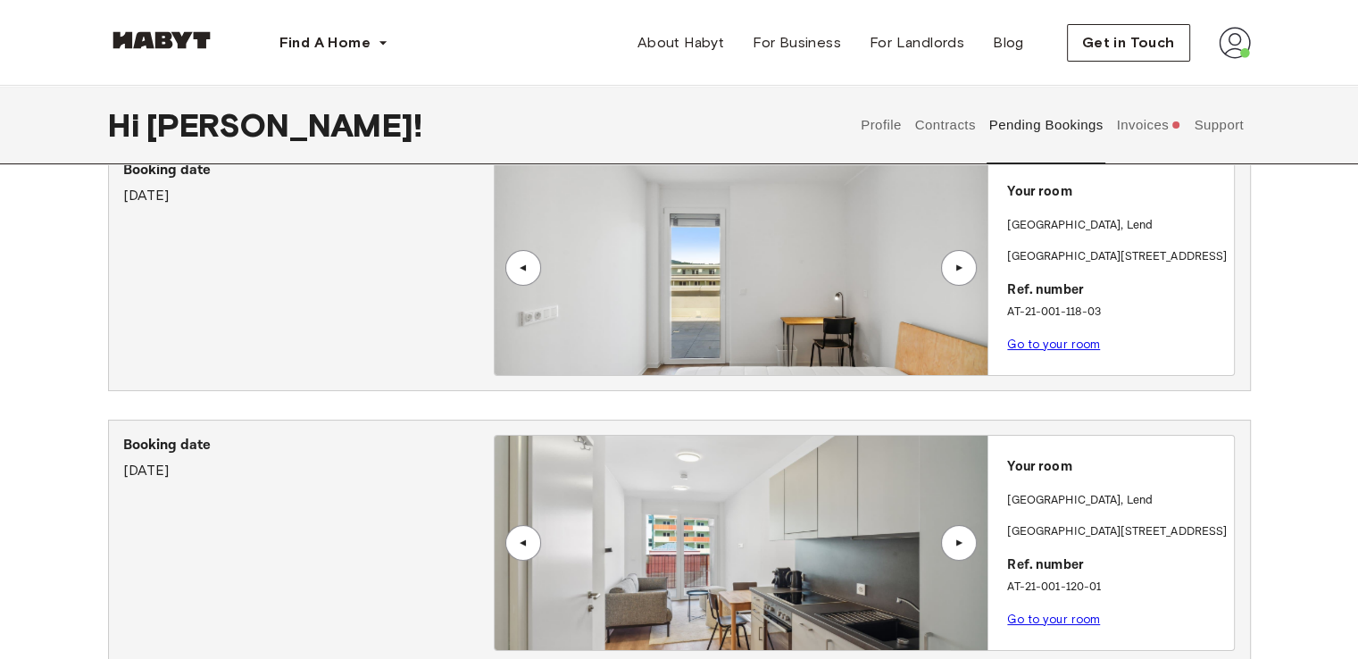
click at [965, 128] on button "Contracts" at bounding box center [945, 125] width 65 height 79
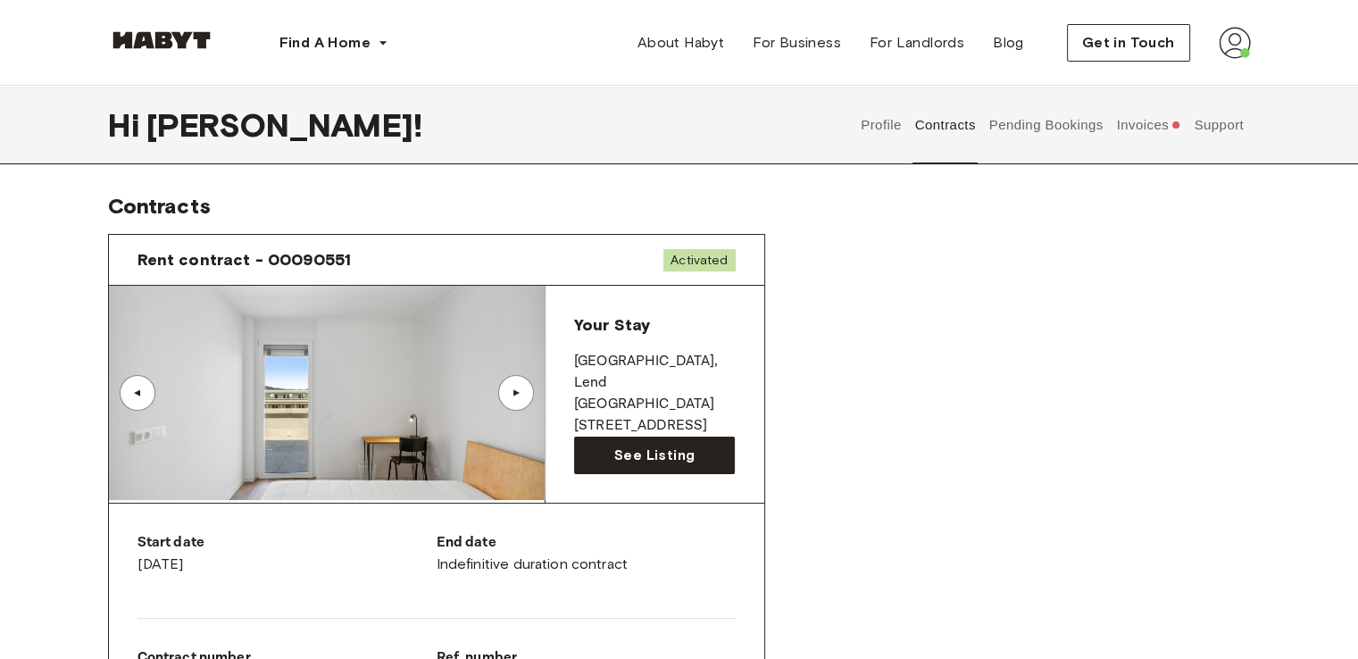
click at [873, 139] on button "Profile" at bounding box center [882, 125] width 46 height 79
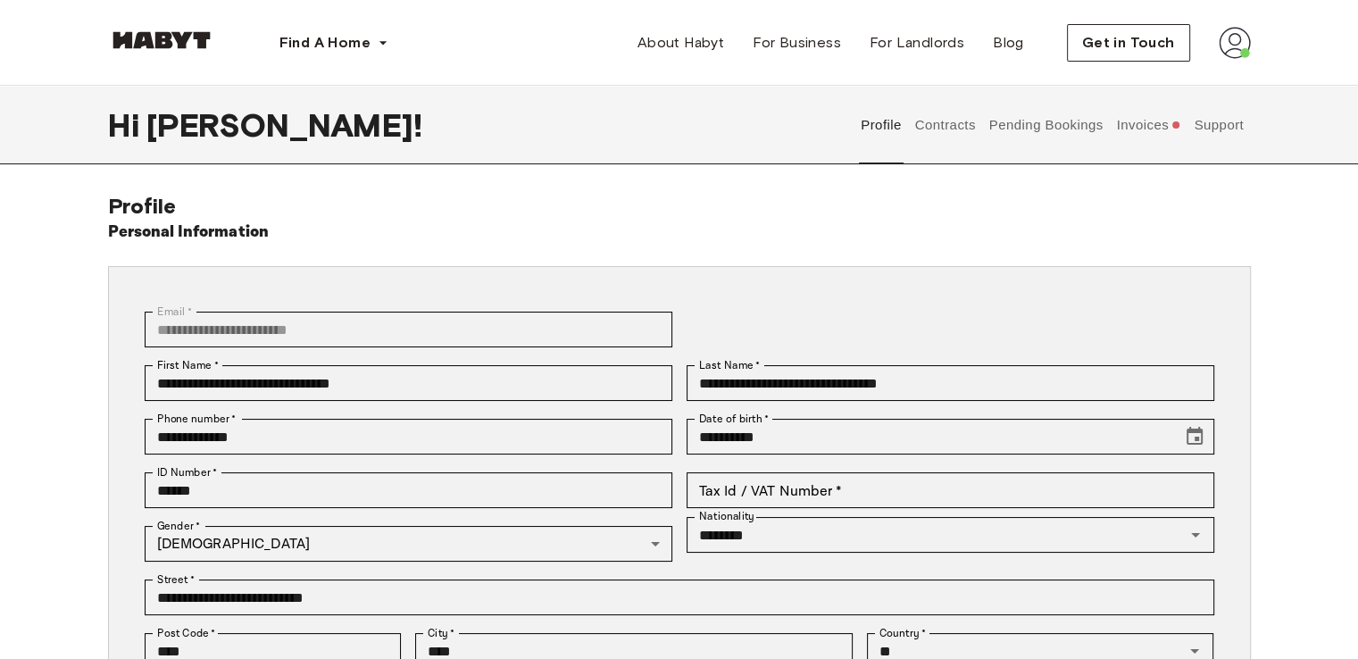
click at [1129, 136] on button "Invoices" at bounding box center [1149, 125] width 69 height 79
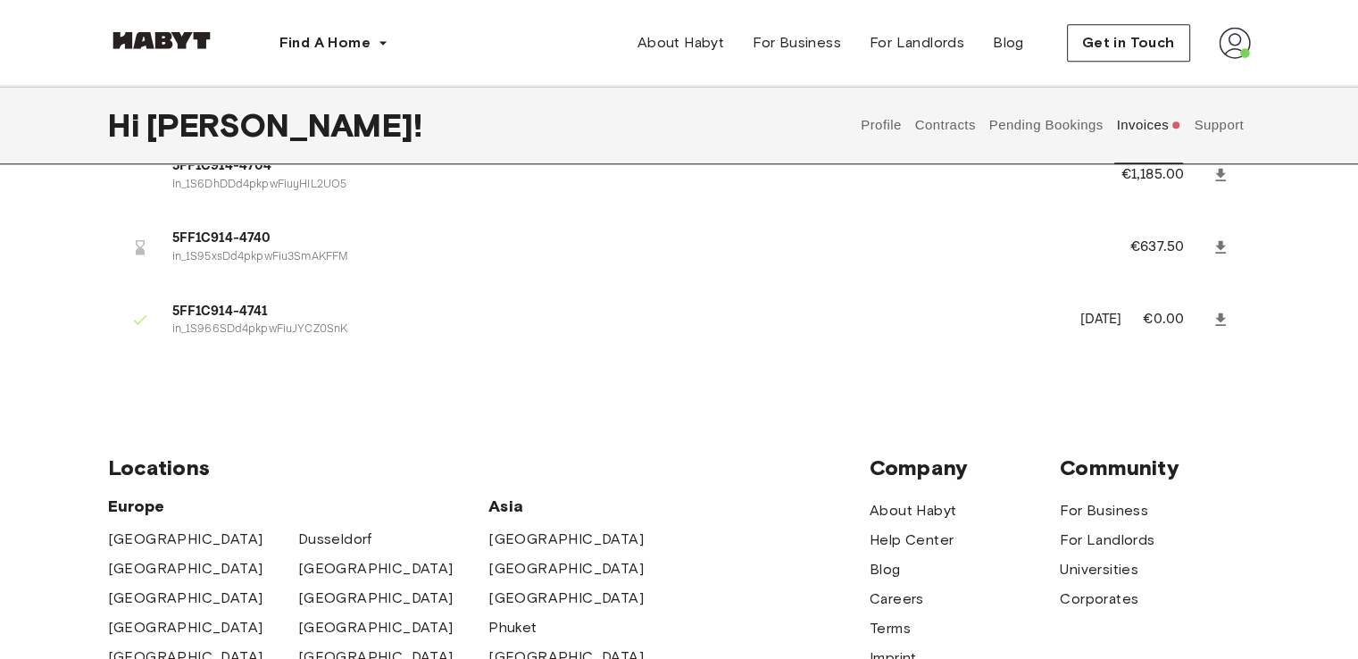
scroll to position [1415, 0]
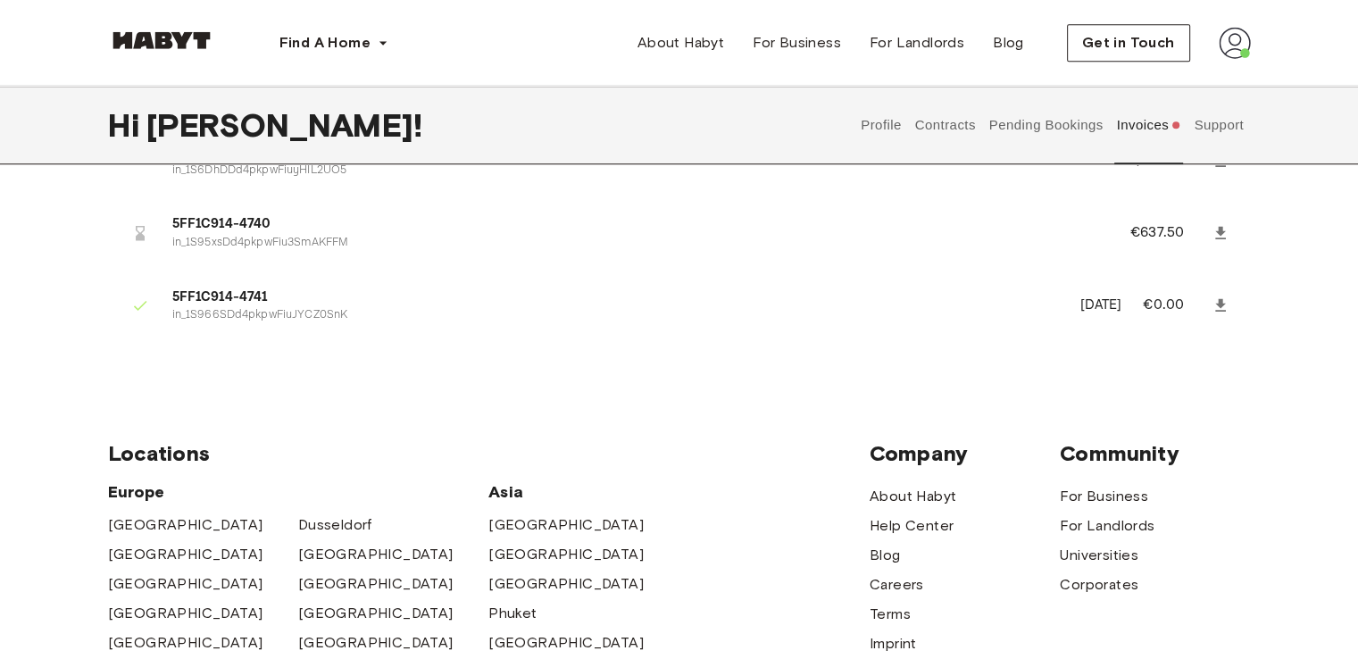
click at [1202, 153] on button "Support" at bounding box center [1219, 125] width 54 height 79
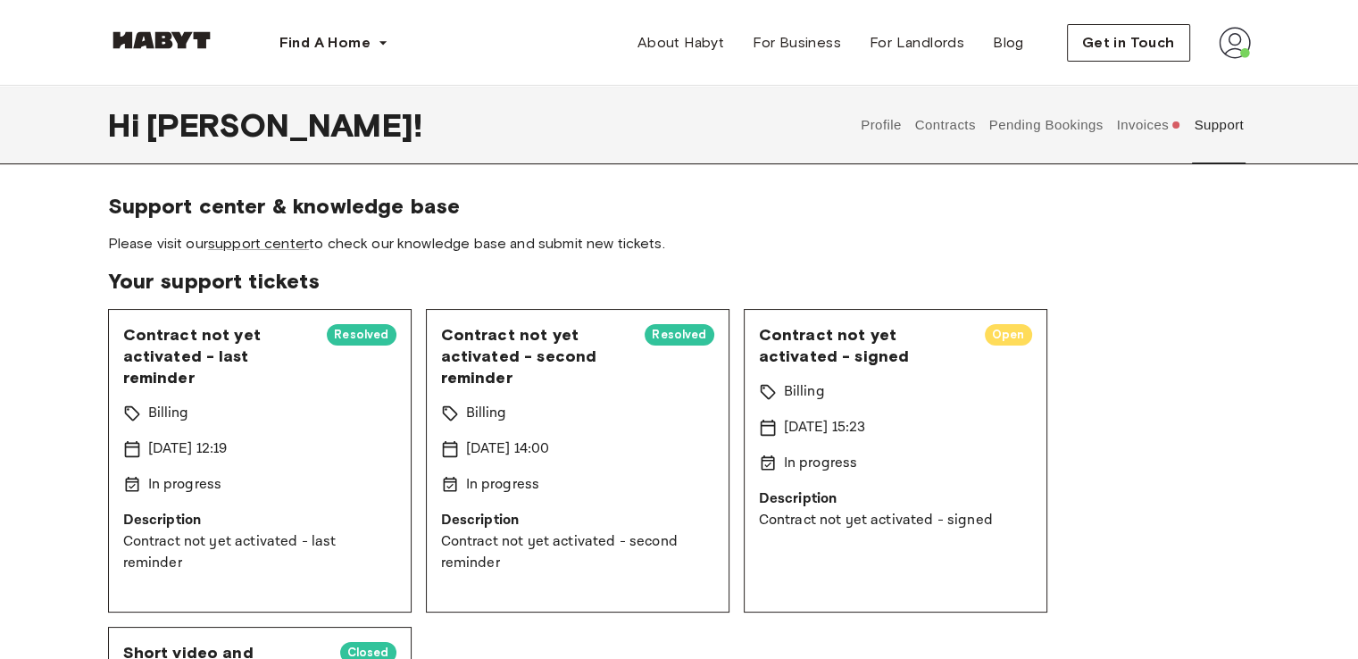
click at [923, 119] on button "Contracts" at bounding box center [945, 125] width 65 height 79
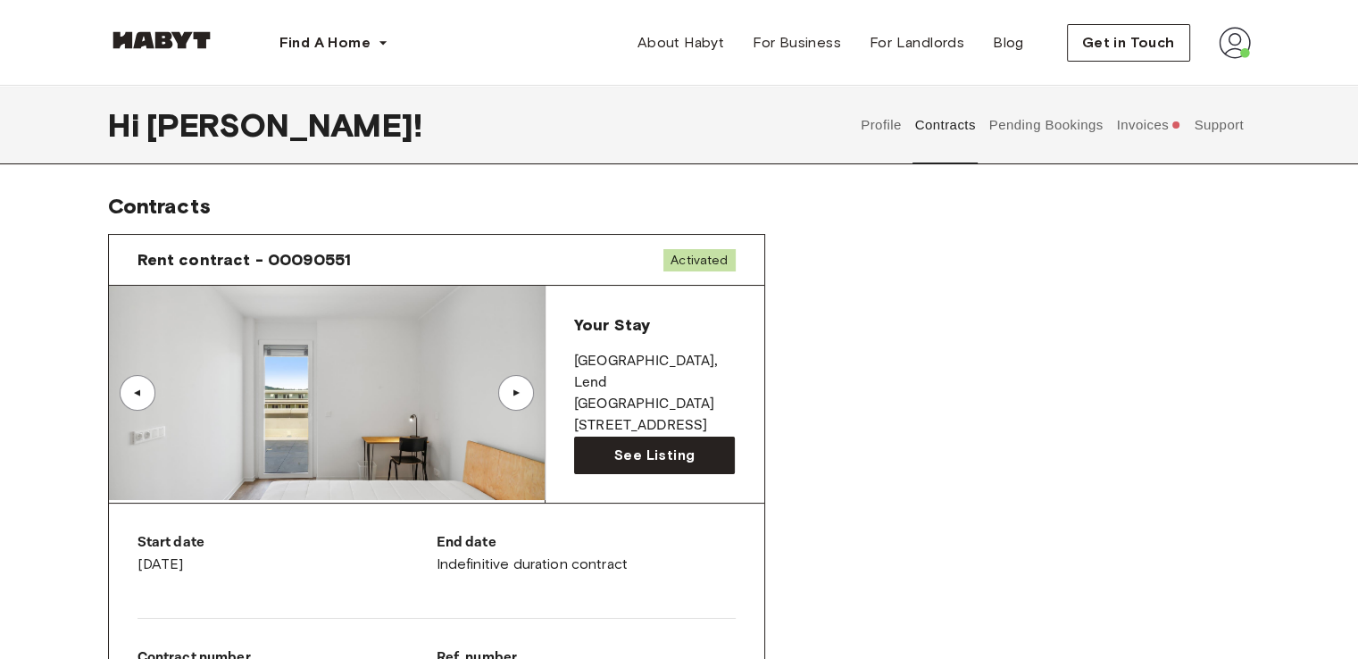
click at [174, 26] on div at bounding box center [161, 43] width 107 height 60
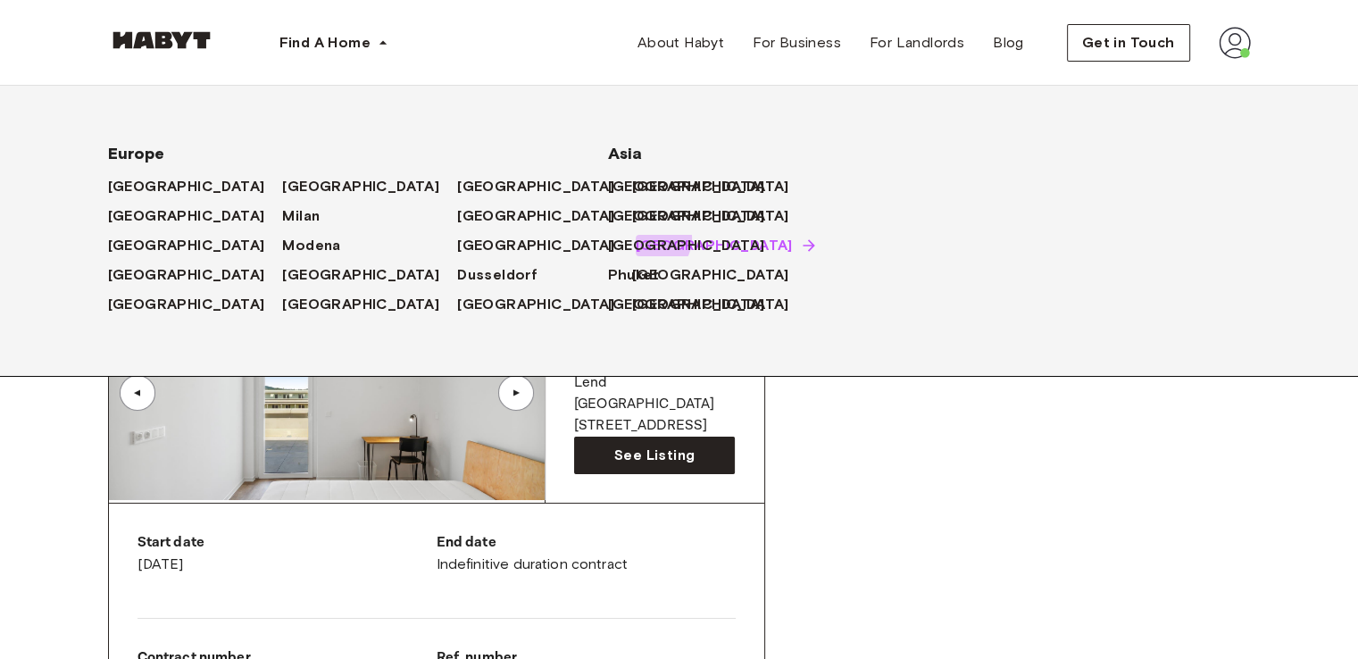
click at [636, 240] on span "[GEOGRAPHIC_DATA]" at bounding box center [714, 245] width 157 height 21
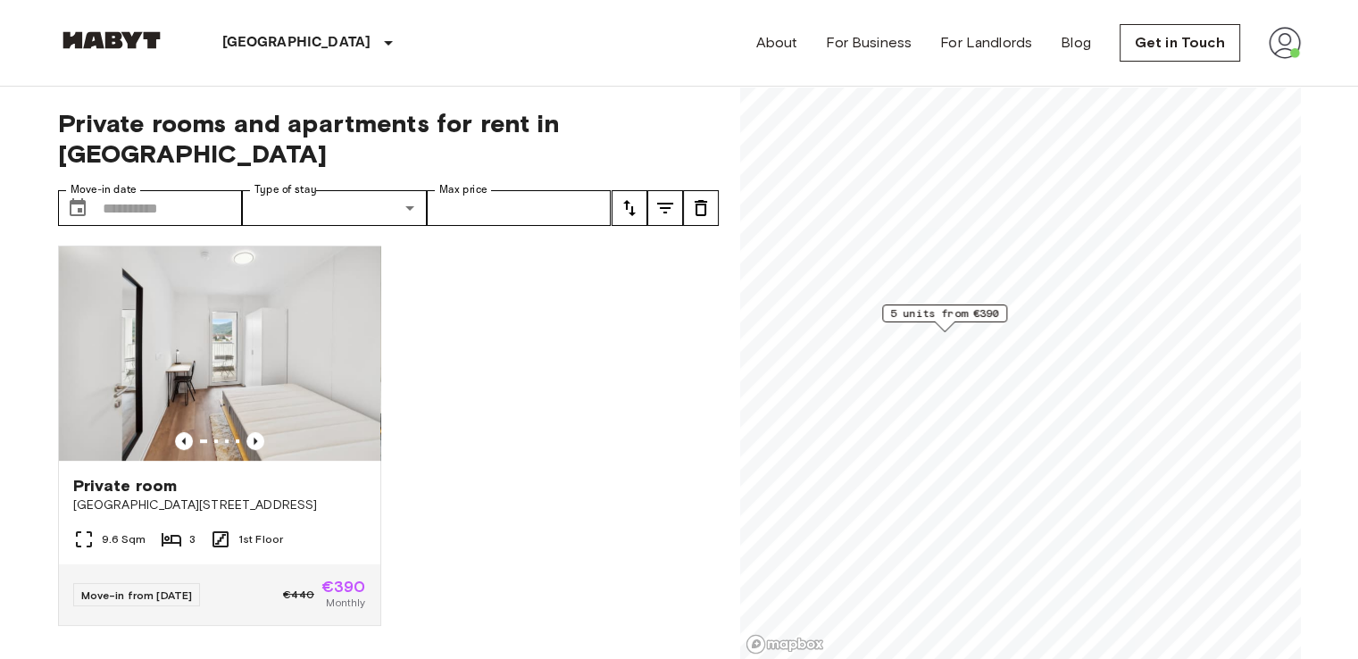
scroll to position [624, 0]
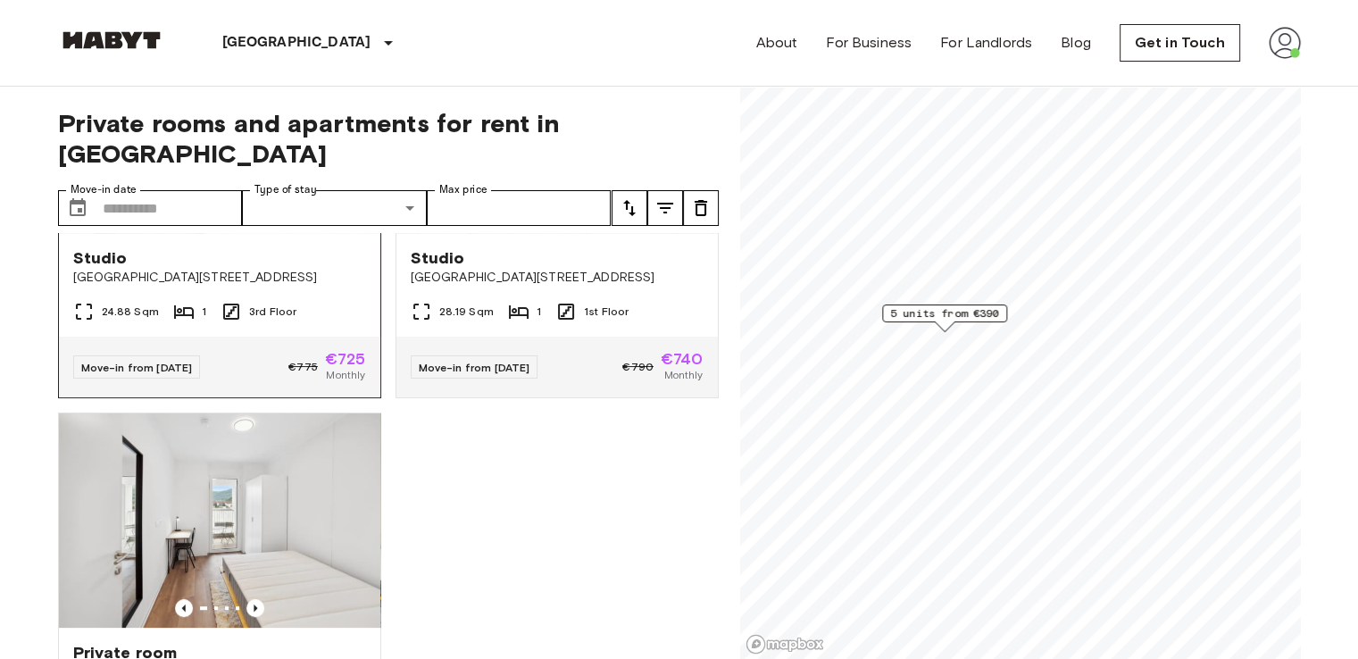
click at [100, 247] on span "Studio" at bounding box center [100, 257] width 54 height 21
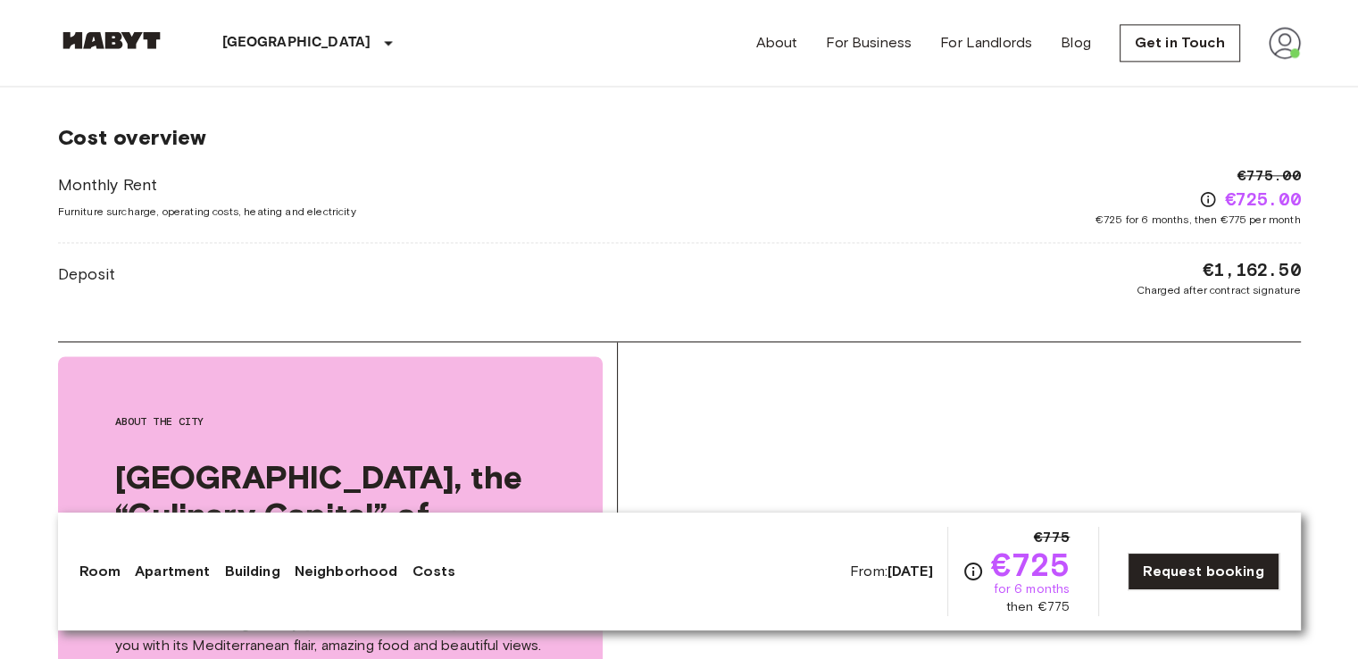
scroll to position [2561, 0]
